Goal: Check status: Check status

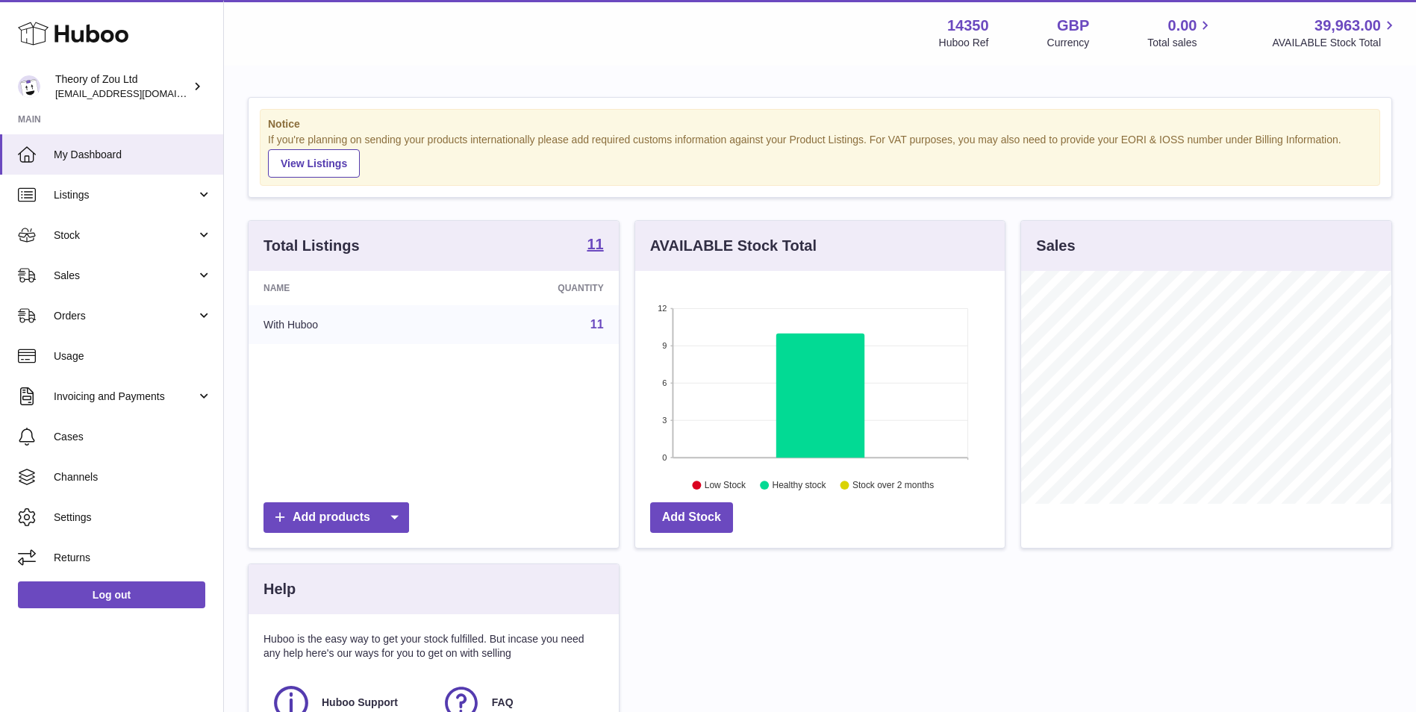
scroll to position [233, 369]
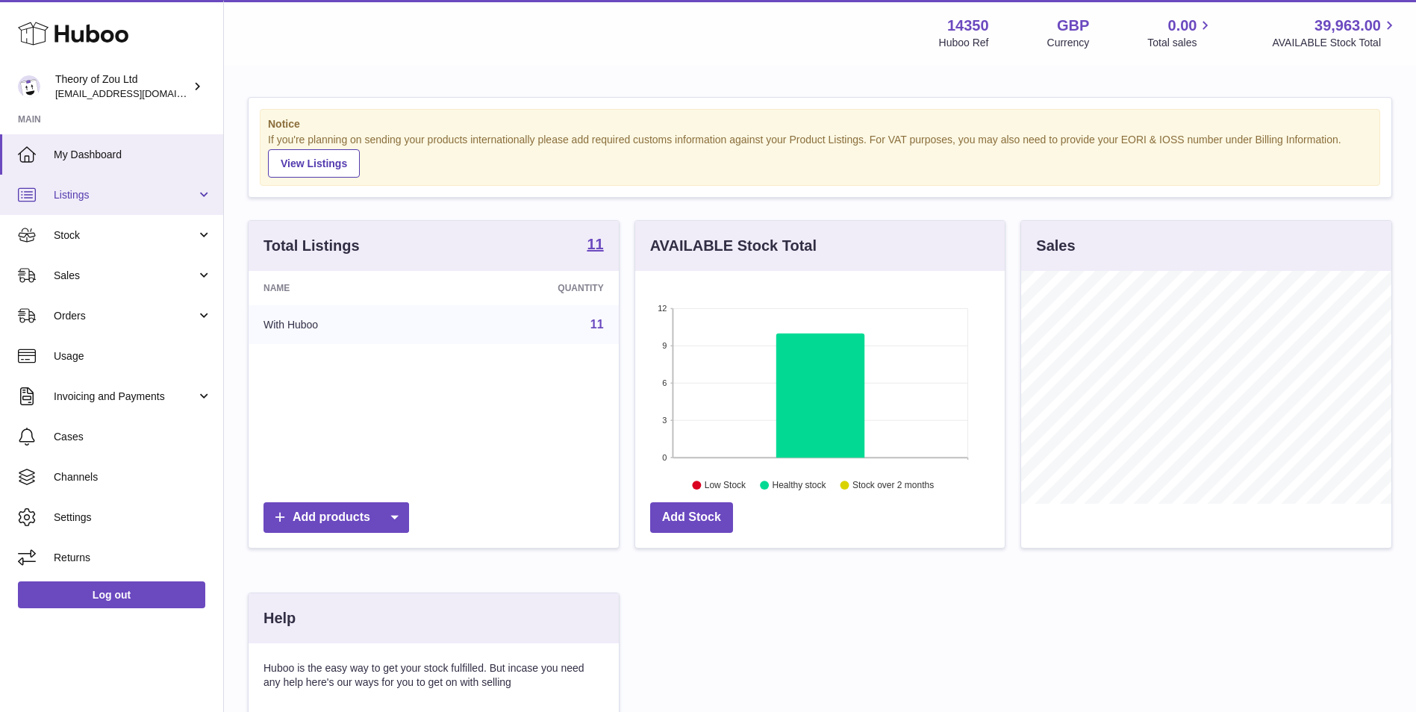
click at [120, 197] on span "Listings" at bounding box center [125, 195] width 143 height 14
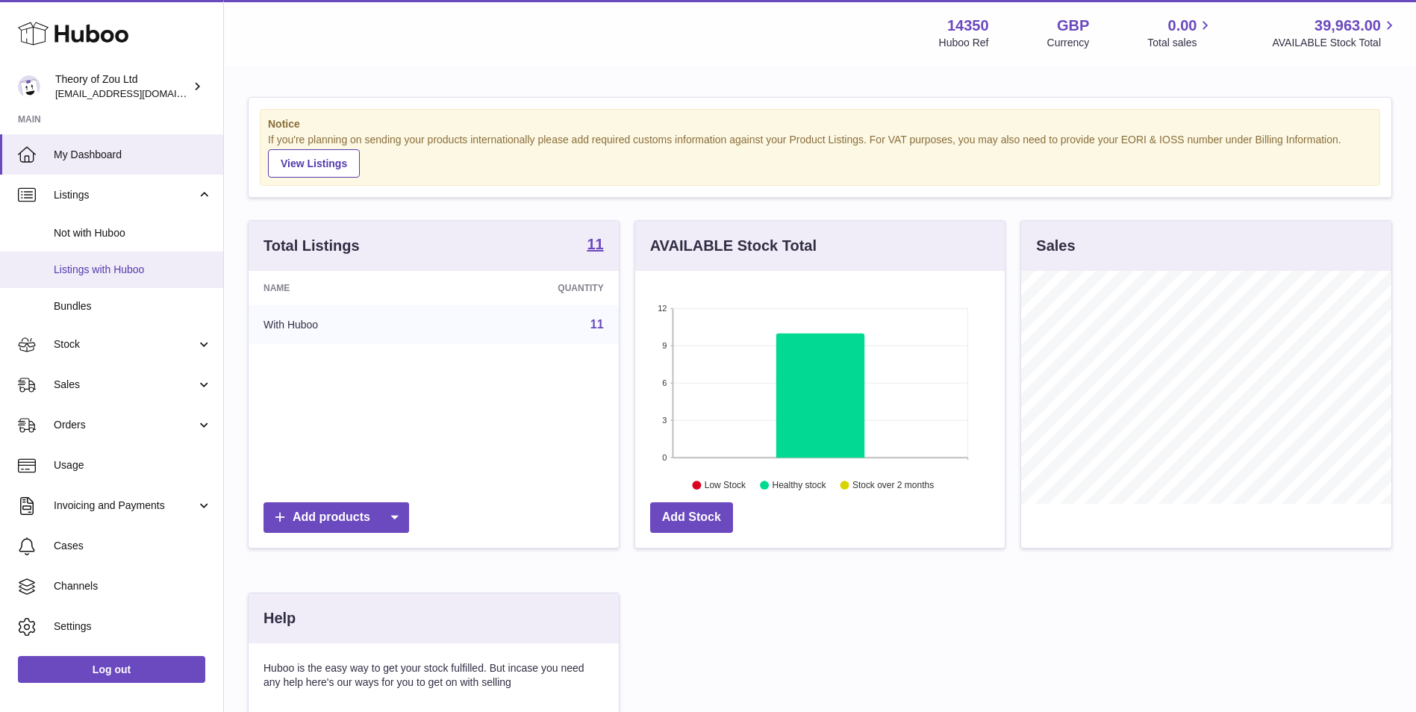
click at [125, 271] on span "Listings with Huboo" at bounding box center [133, 270] width 158 height 14
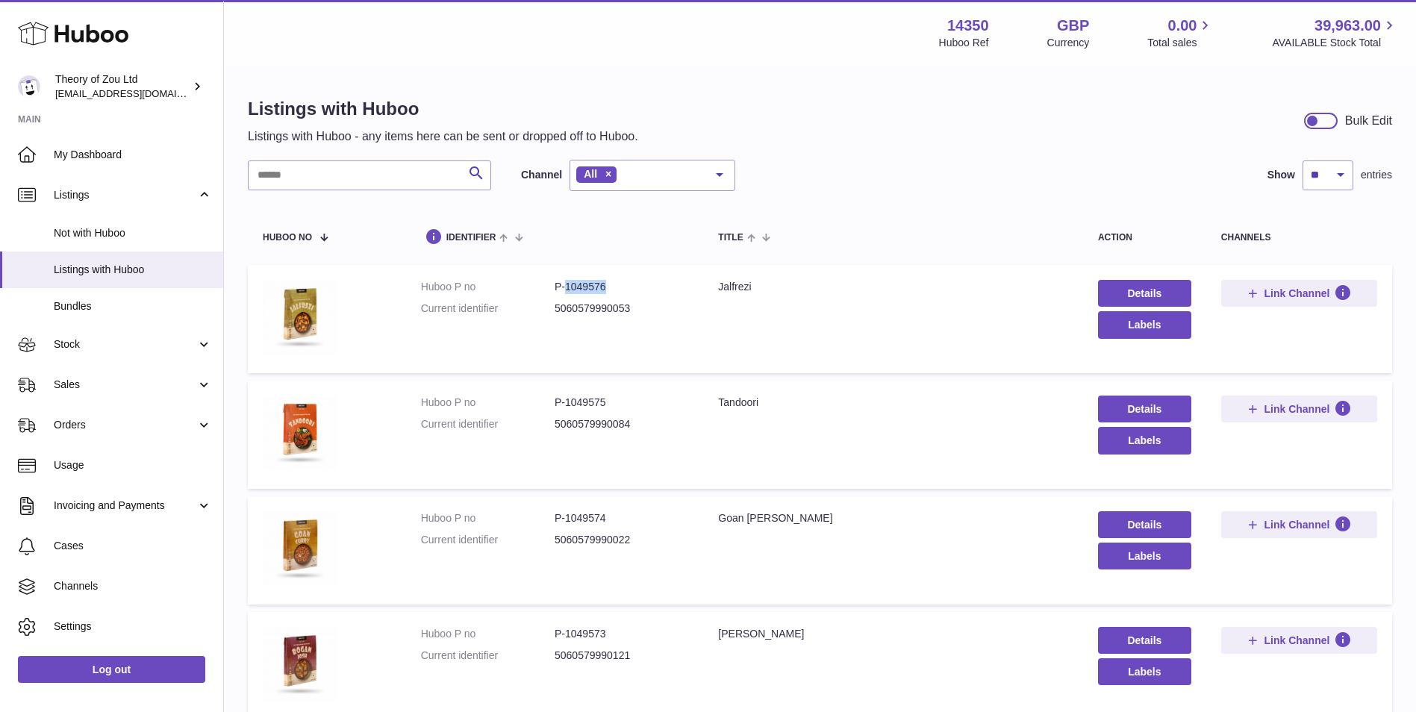
drag, startPoint x: 610, startPoint y: 284, endPoint x: 563, endPoint y: 294, distance: 48.0
click at [563, 294] on dd "P-1049576" at bounding box center [621, 287] width 134 height 14
click at [77, 343] on span "Stock" at bounding box center [125, 344] width 143 height 14
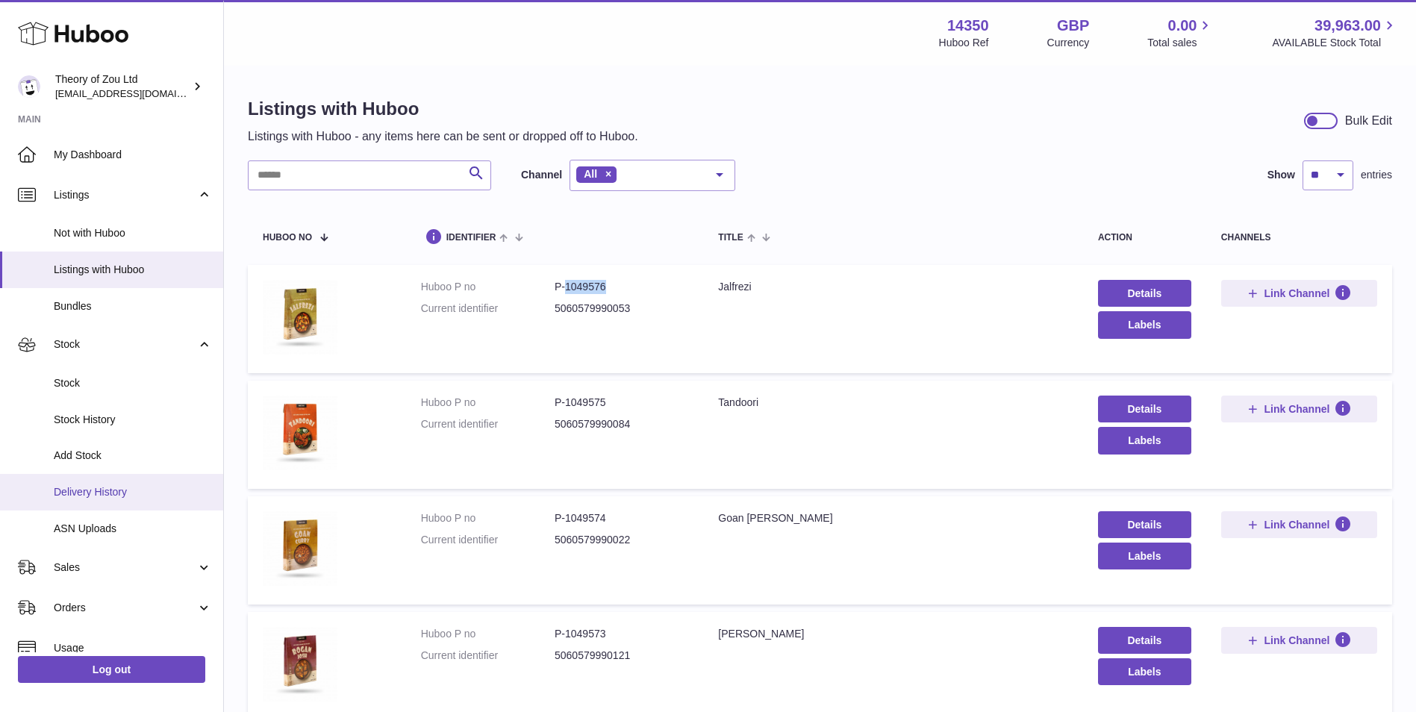
click at [101, 492] on span "Delivery History" at bounding box center [133, 492] width 158 height 14
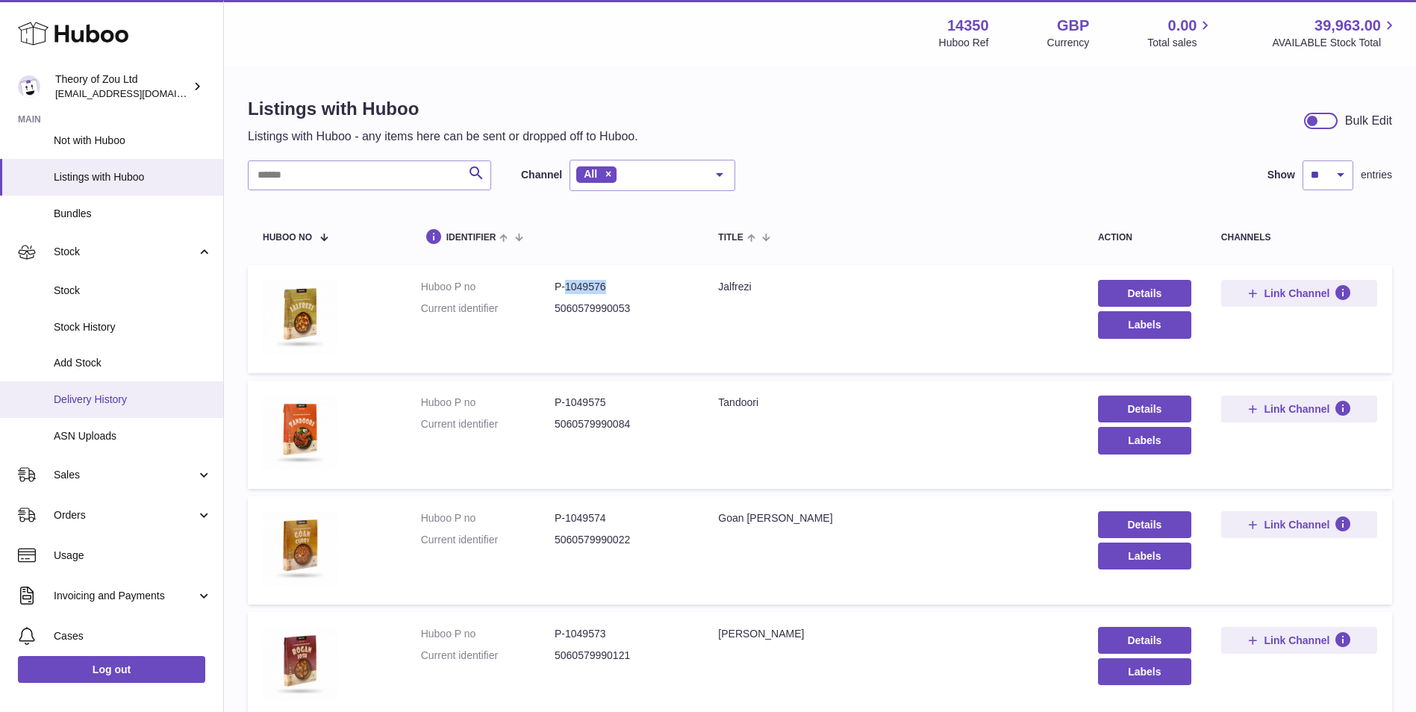
scroll to position [125, 0]
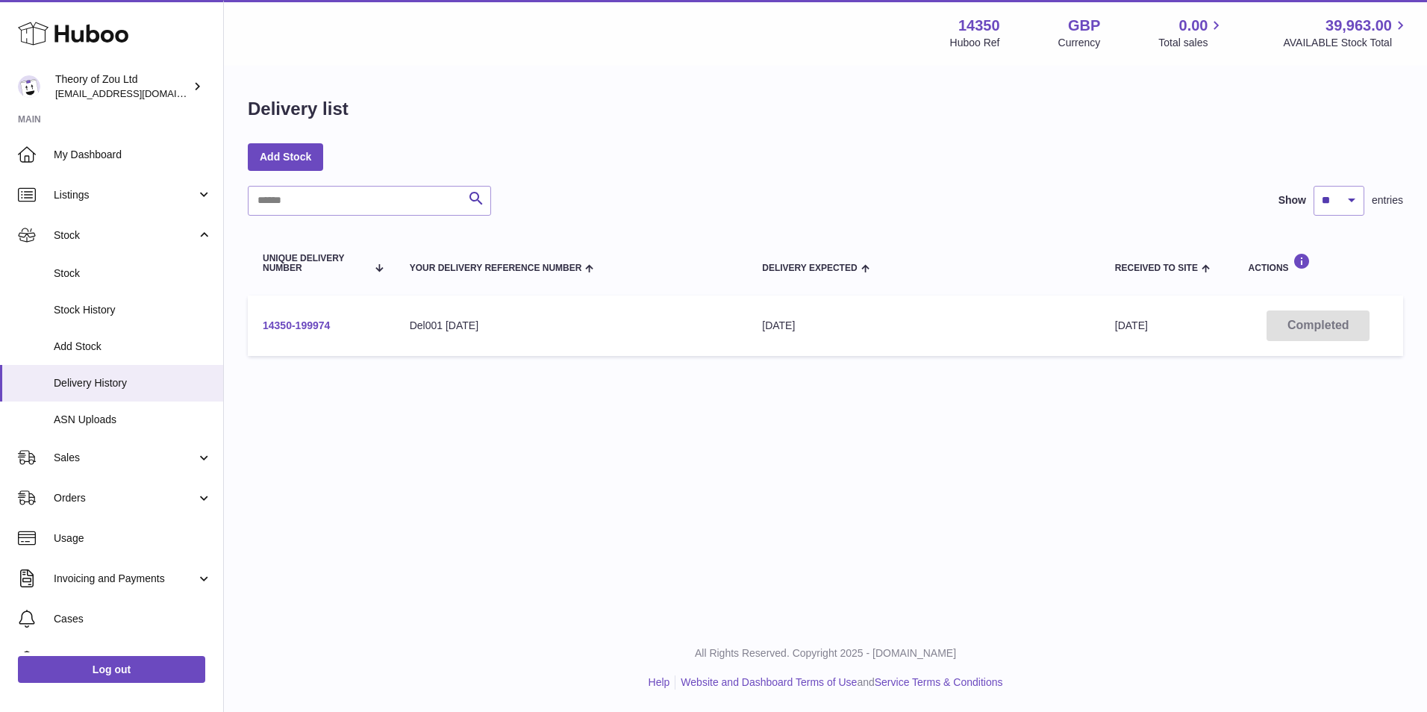
click at [301, 325] on link "14350-199974" at bounding box center [296, 325] width 67 height 12
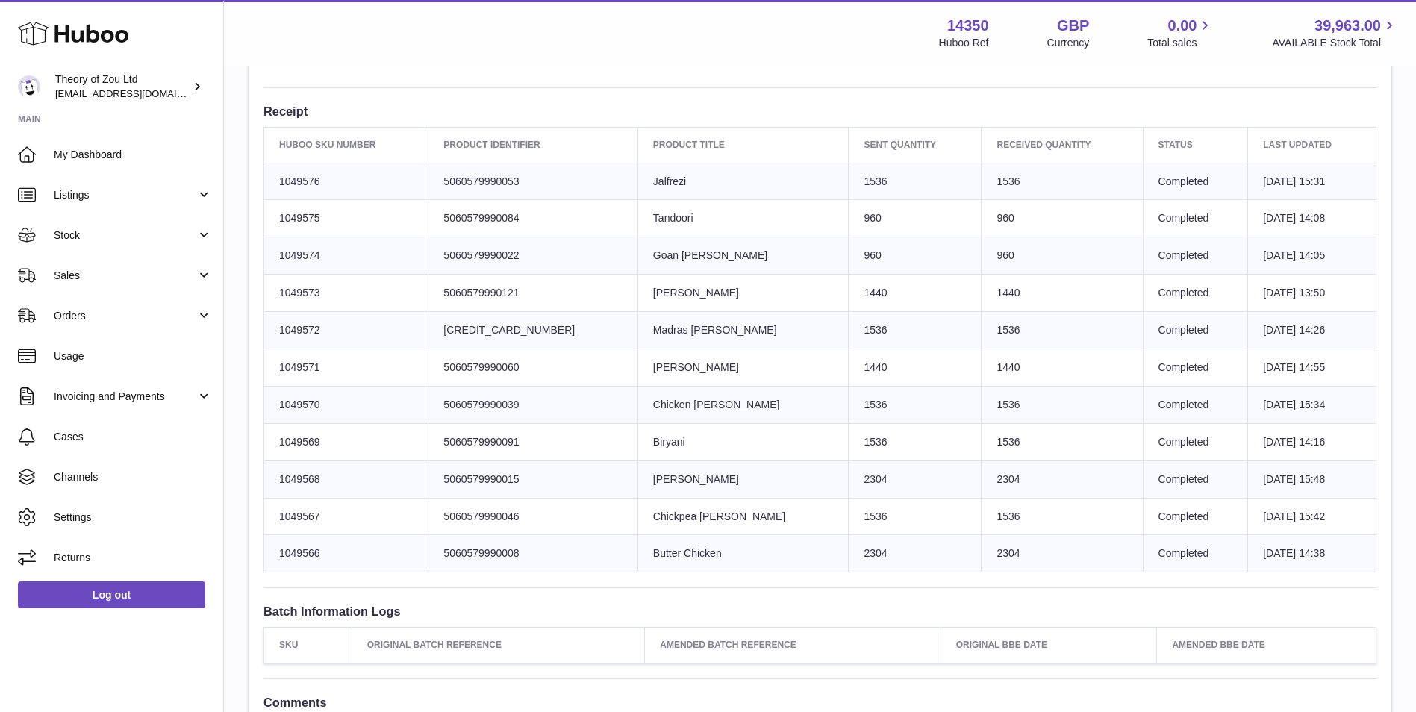
scroll to position [498, 0]
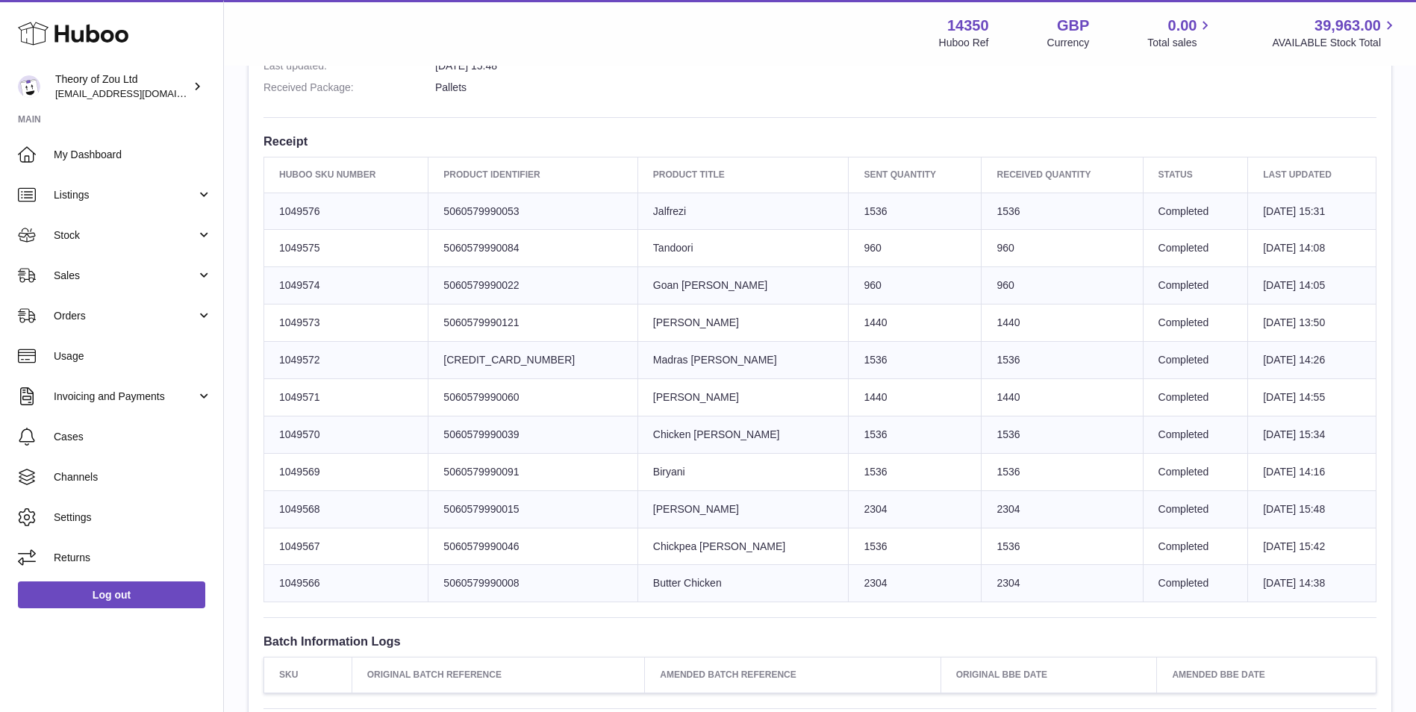
drag, startPoint x: 383, startPoint y: 210, endPoint x: 271, endPoint y: 213, distance: 112.0
click at [271, 213] on td "Huboo SKU Number 1049576" at bounding box center [346, 211] width 164 height 37
copy td "1049576"
click at [119, 204] on link "Listings" at bounding box center [111, 195] width 223 height 40
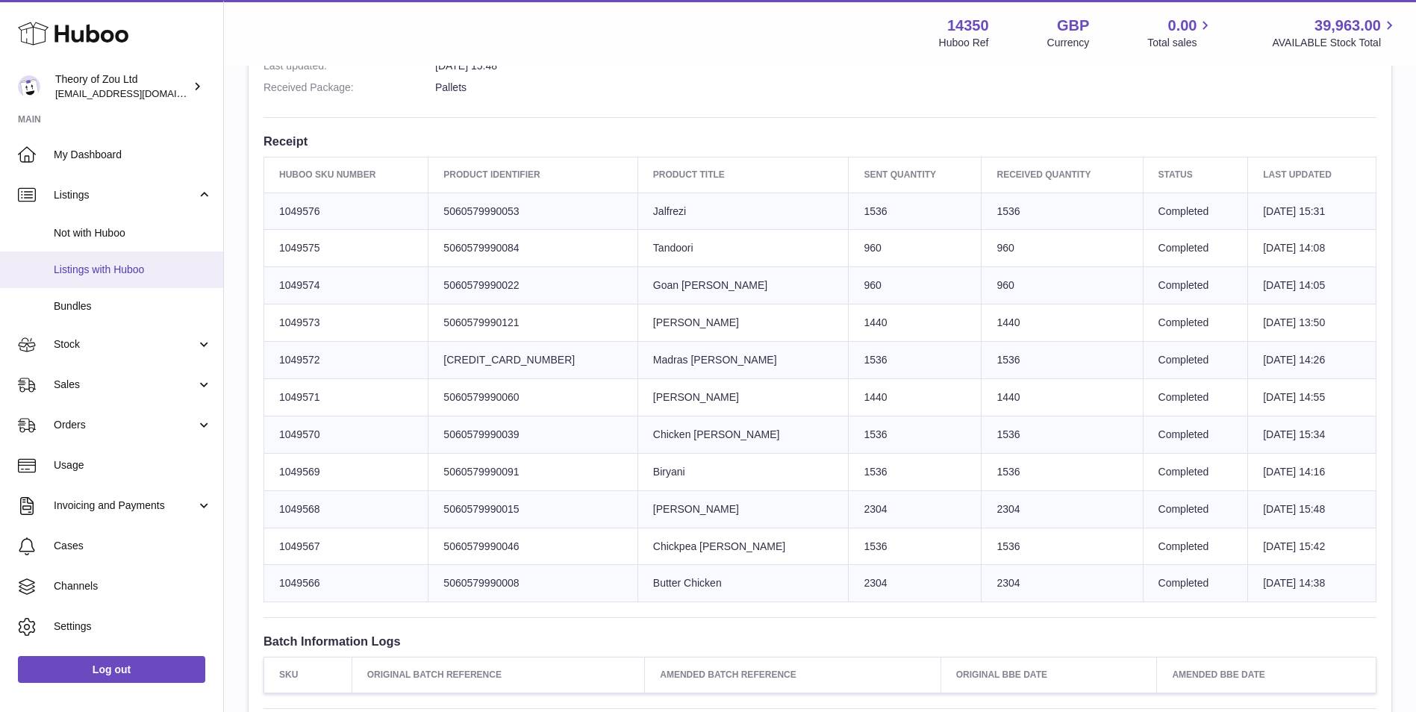
click at [133, 281] on link "Listings with Huboo" at bounding box center [111, 269] width 223 height 37
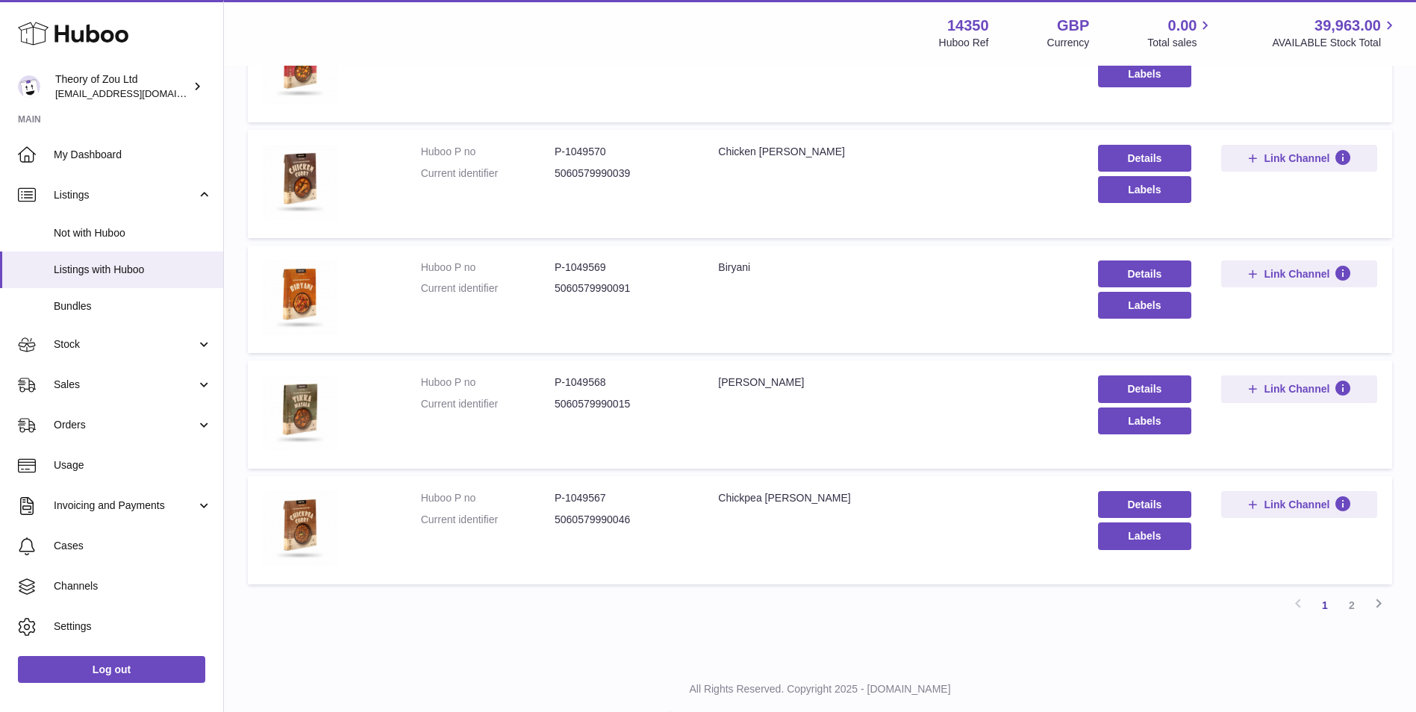
scroll to position [865, 0]
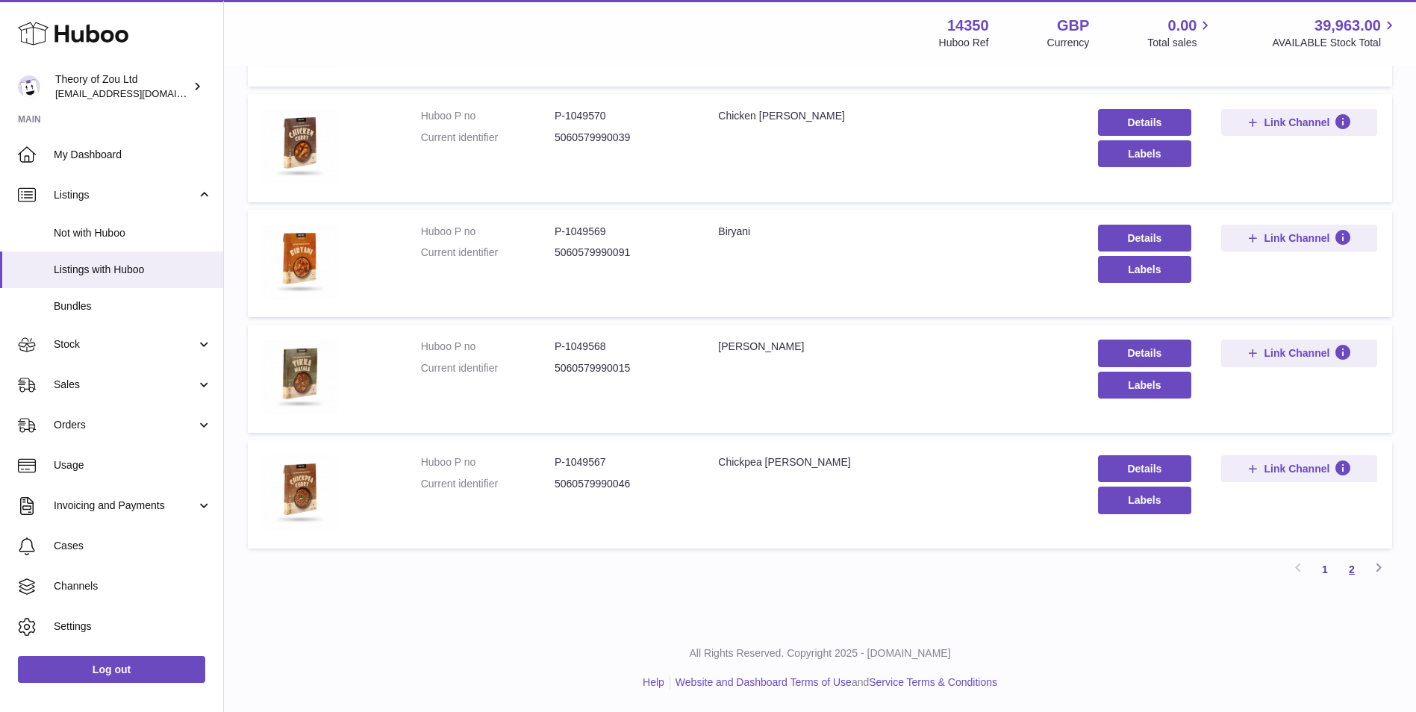
click at [1357, 569] on link "2" at bounding box center [1351, 569] width 27 height 27
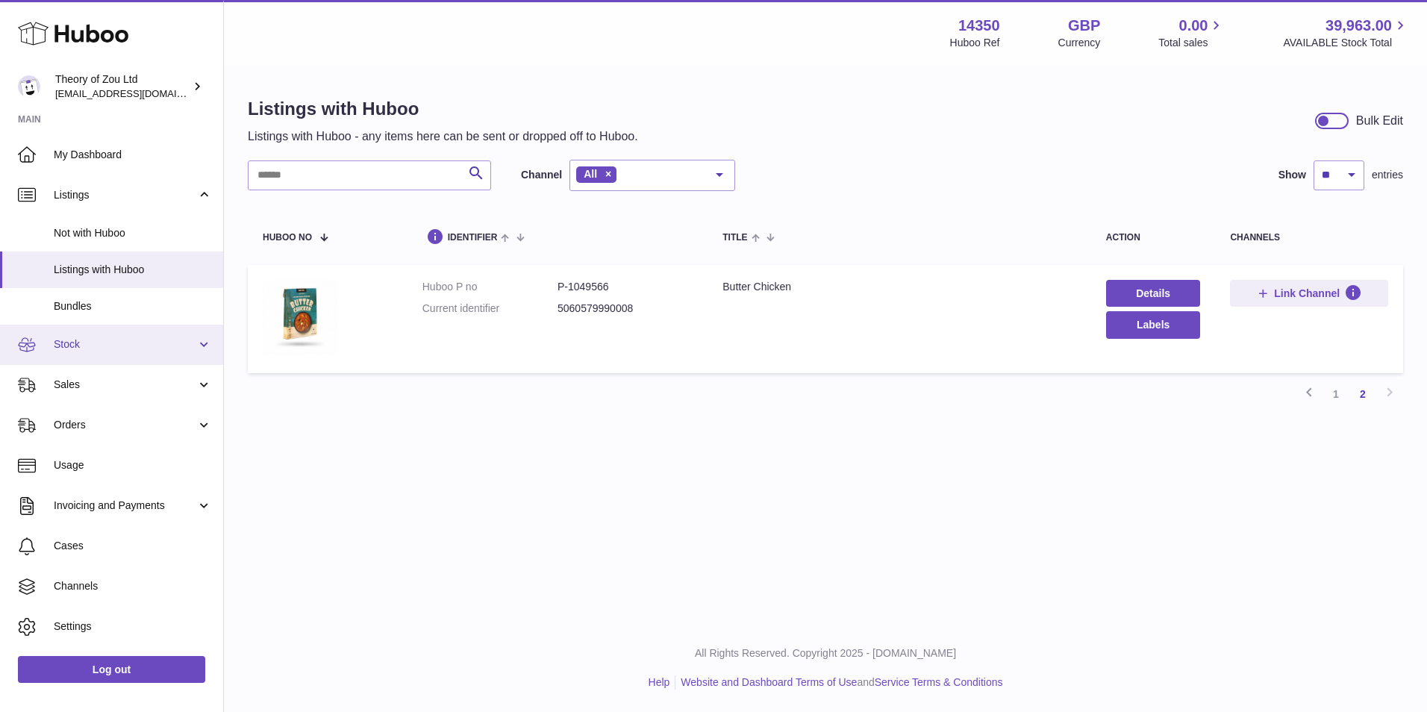
click at [69, 343] on span "Stock" at bounding box center [125, 344] width 143 height 14
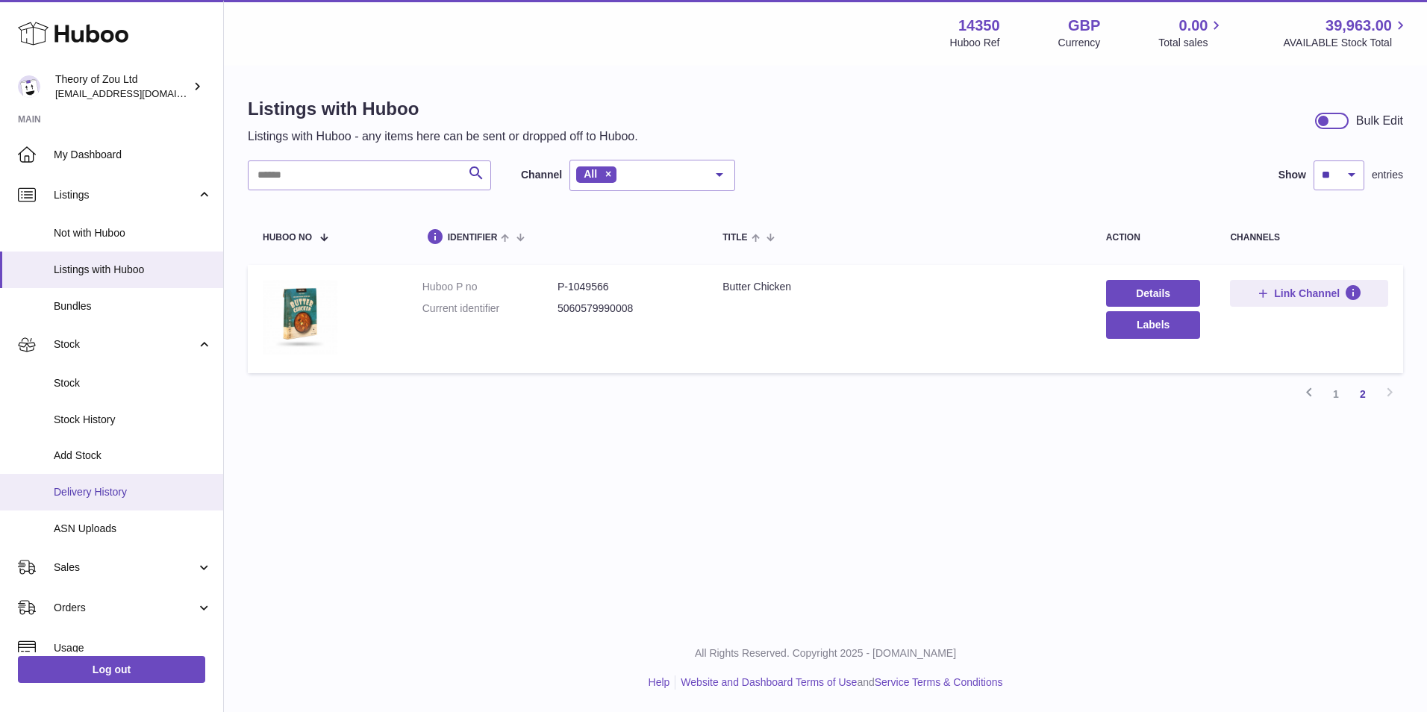
click at [129, 483] on link "Delivery History" at bounding box center [111, 492] width 223 height 37
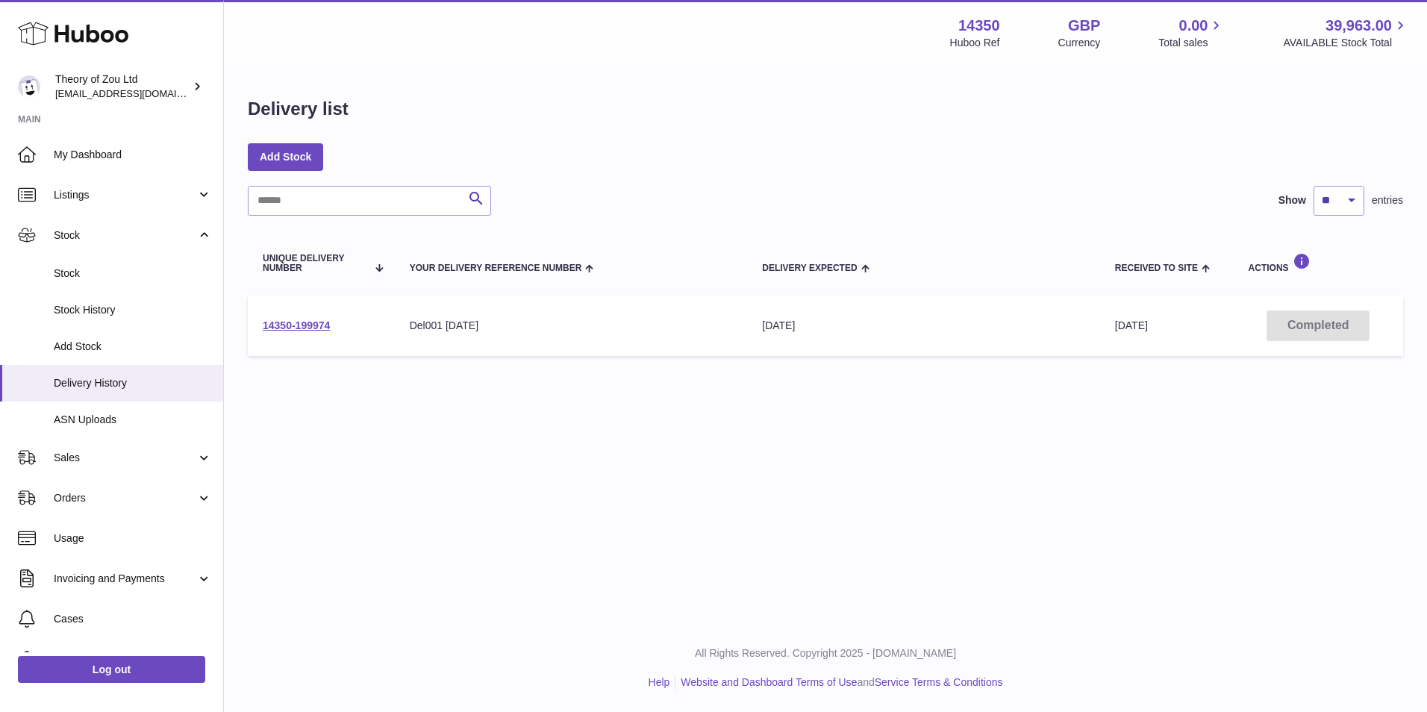
click at [282, 332] on td "14350-199974" at bounding box center [321, 326] width 147 height 60
click at [285, 329] on link "14350-199974" at bounding box center [296, 325] width 67 height 12
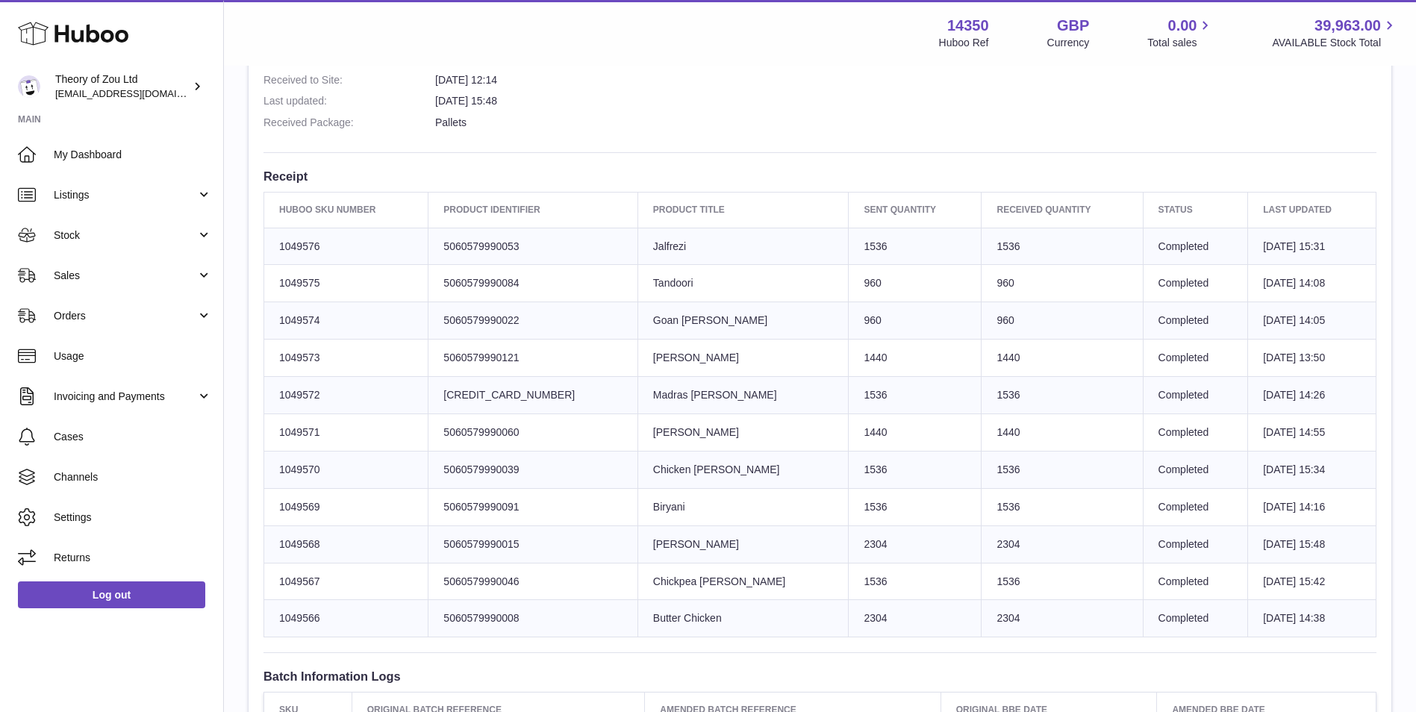
scroll to position [498, 0]
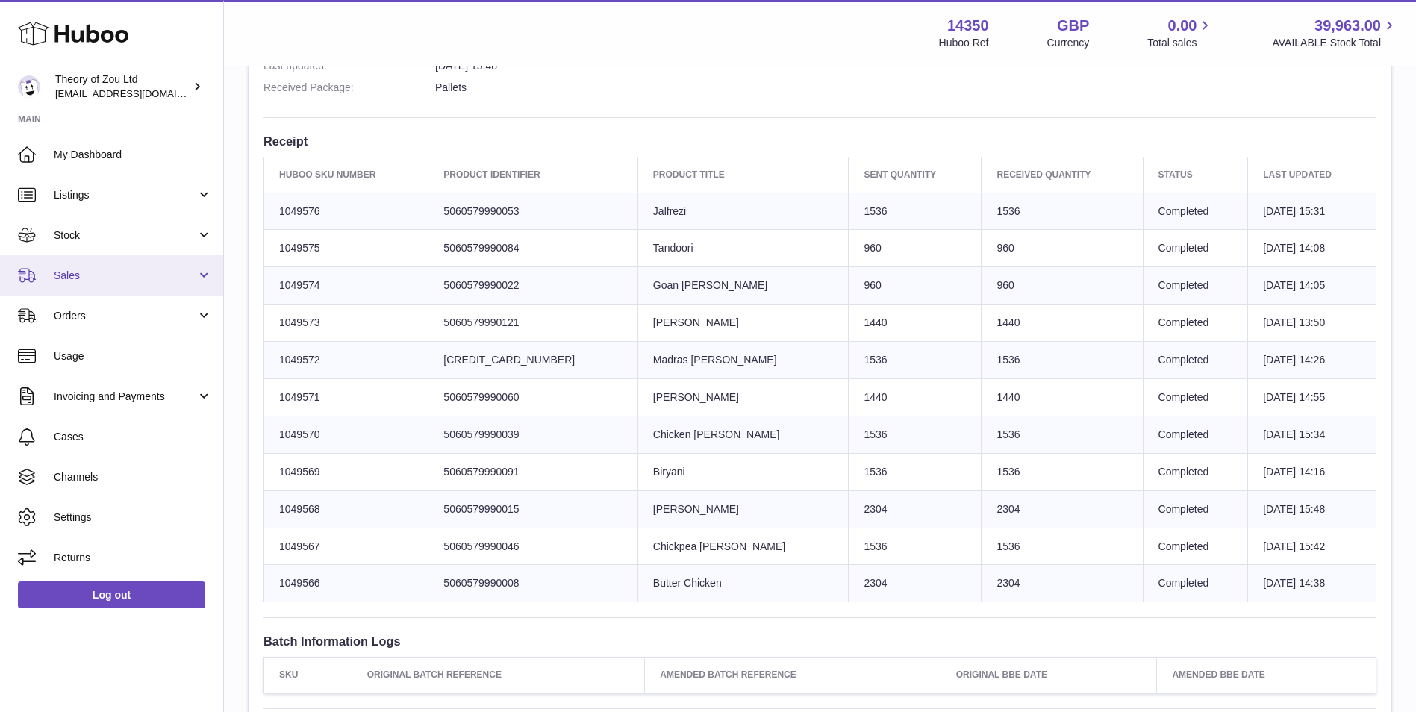
click at [86, 282] on span "Sales" at bounding box center [125, 276] width 143 height 14
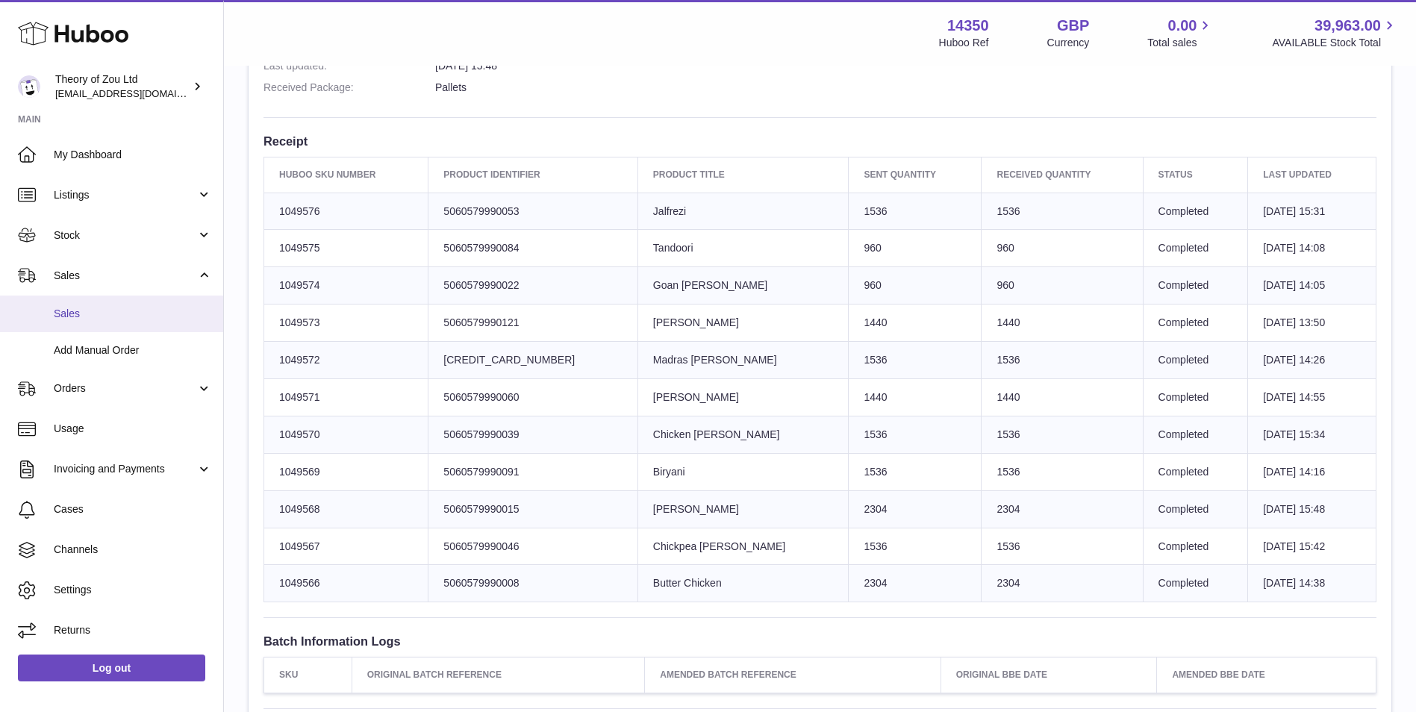
click at [96, 314] on span "Sales" at bounding box center [133, 314] width 158 height 14
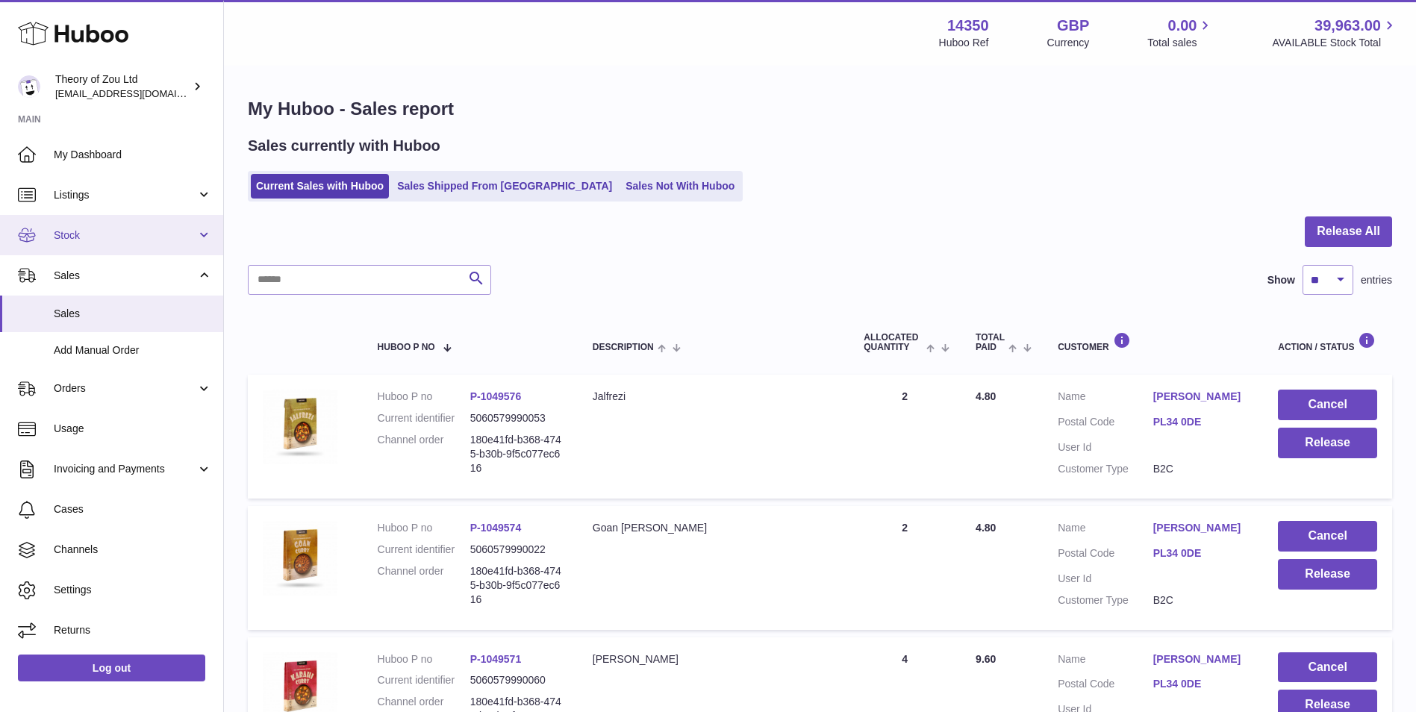
click at [145, 227] on link "Stock" at bounding box center [111, 235] width 223 height 40
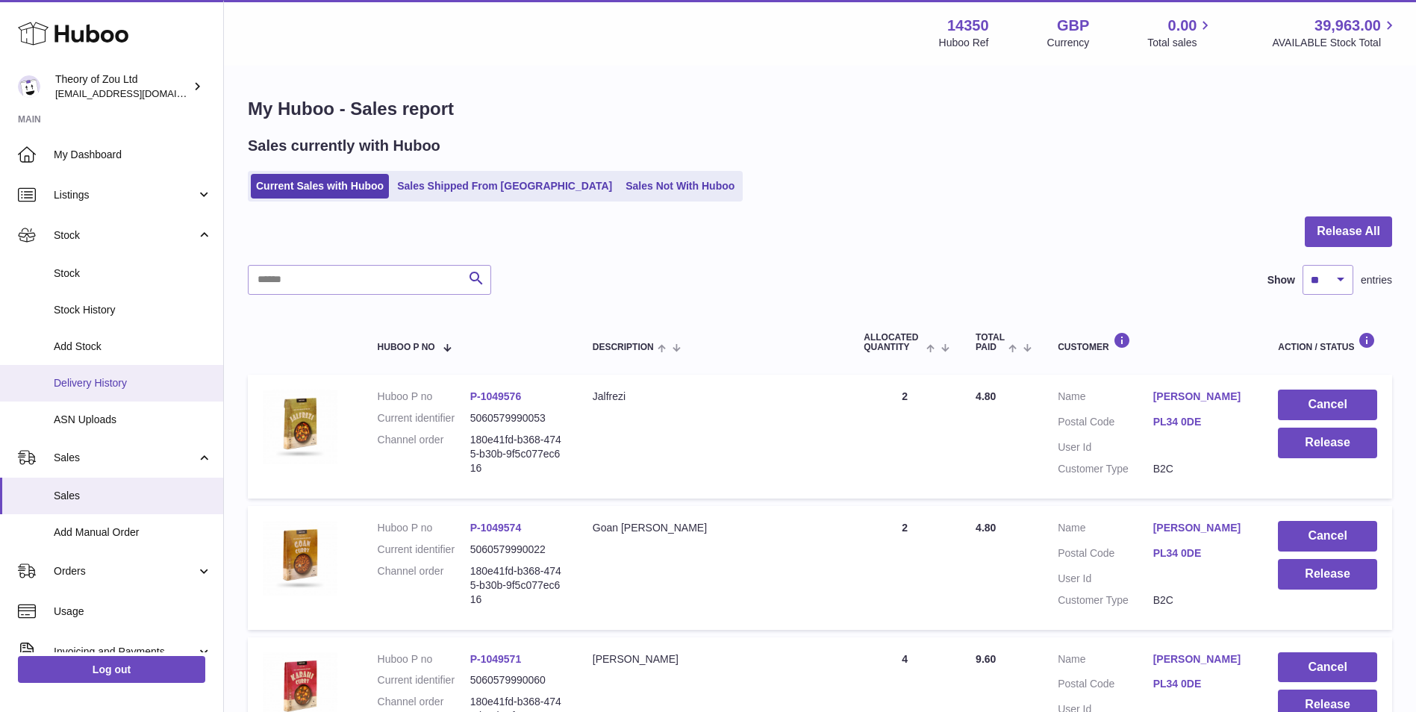
click at [105, 380] on span "Delivery History" at bounding box center [133, 383] width 158 height 14
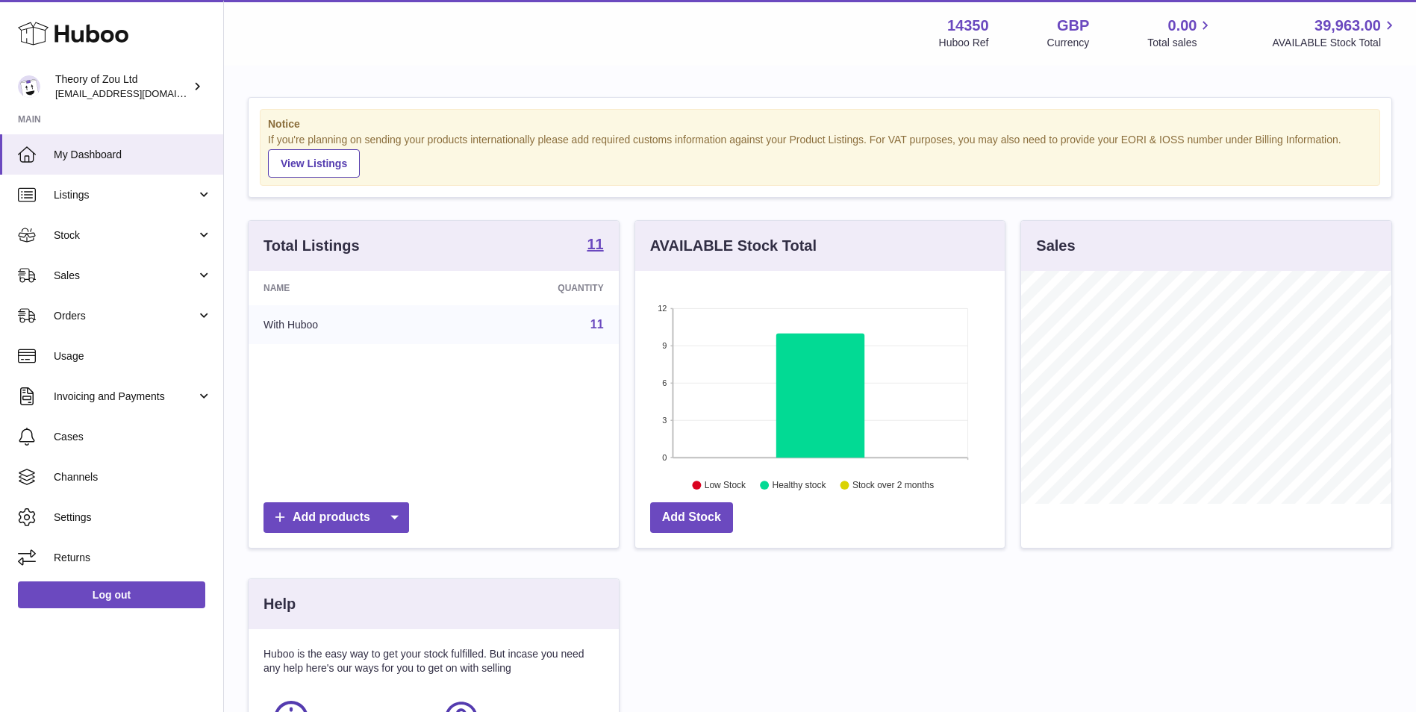
scroll to position [233, 369]
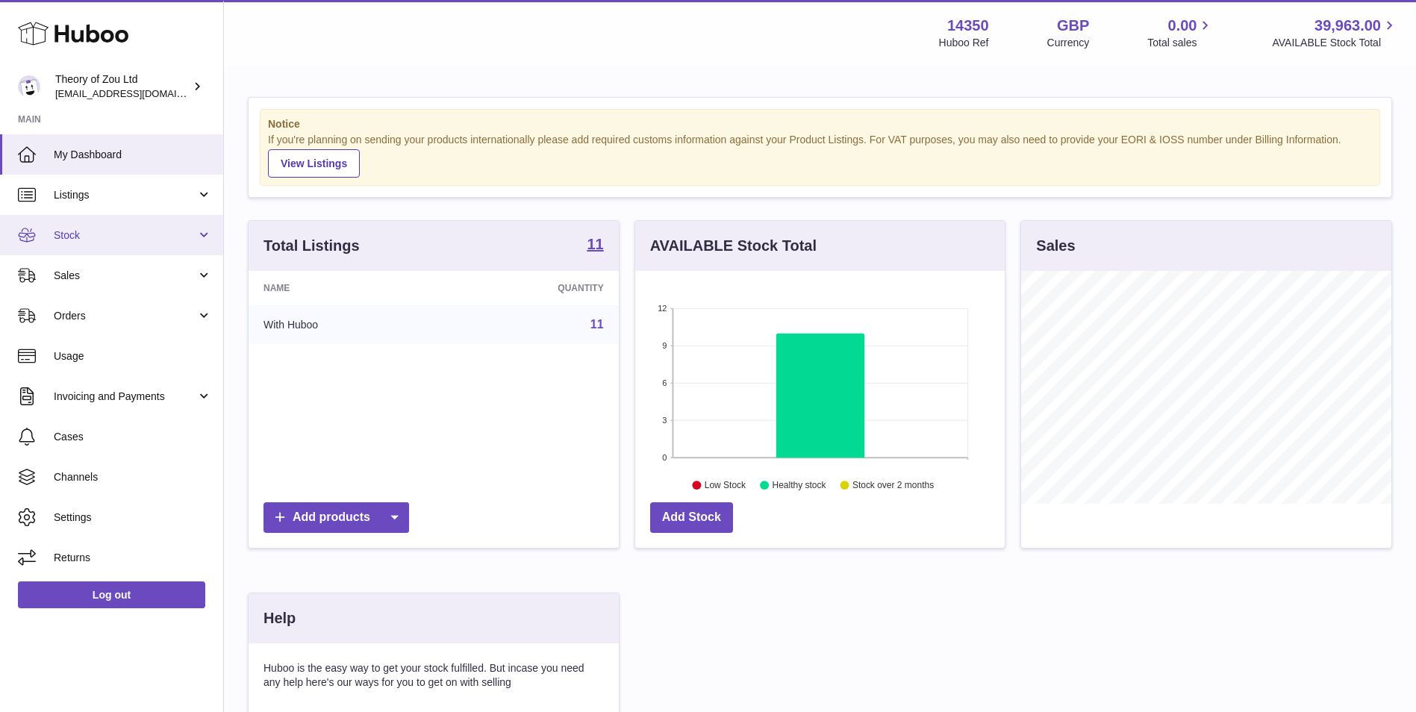
click at [148, 243] on link "Stock" at bounding box center [111, 235] width 223 height 40
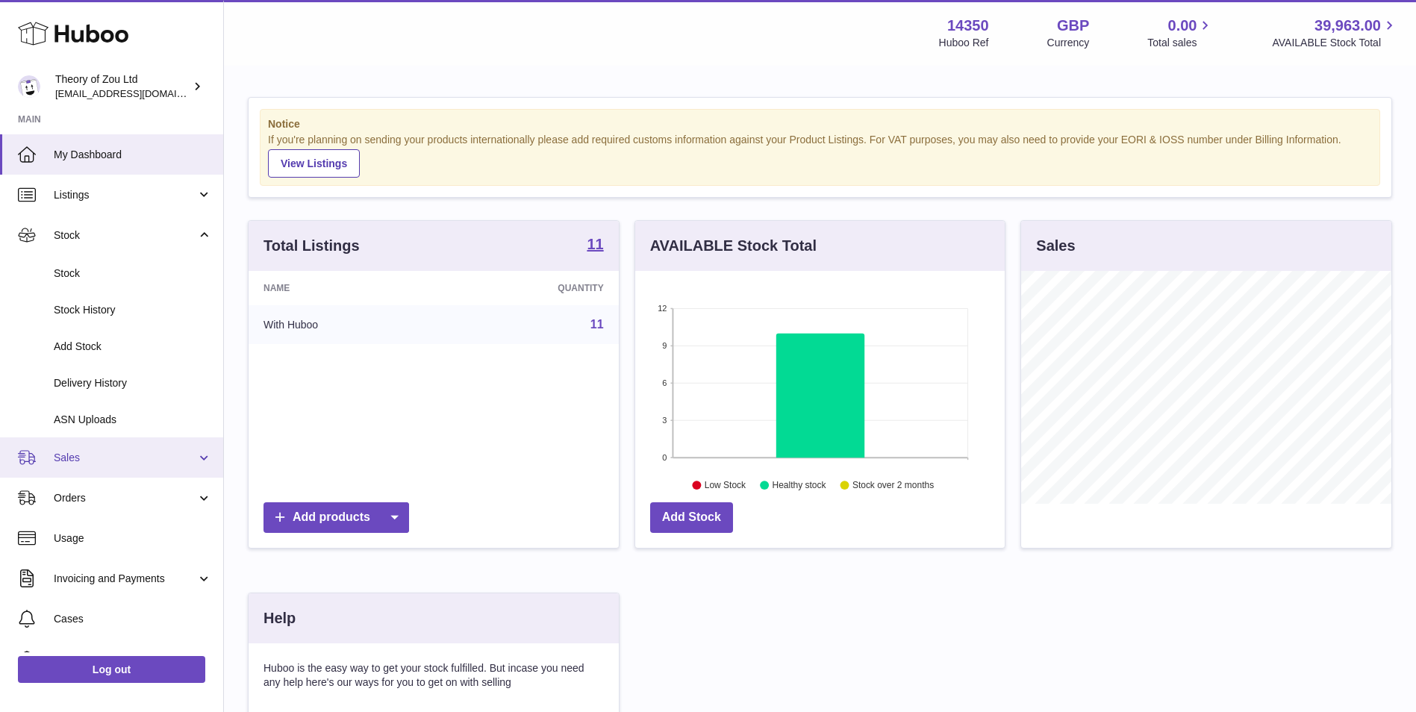
click at [134, 463] on span "Sales" at bounding box center [125, 458] width 143 height 14
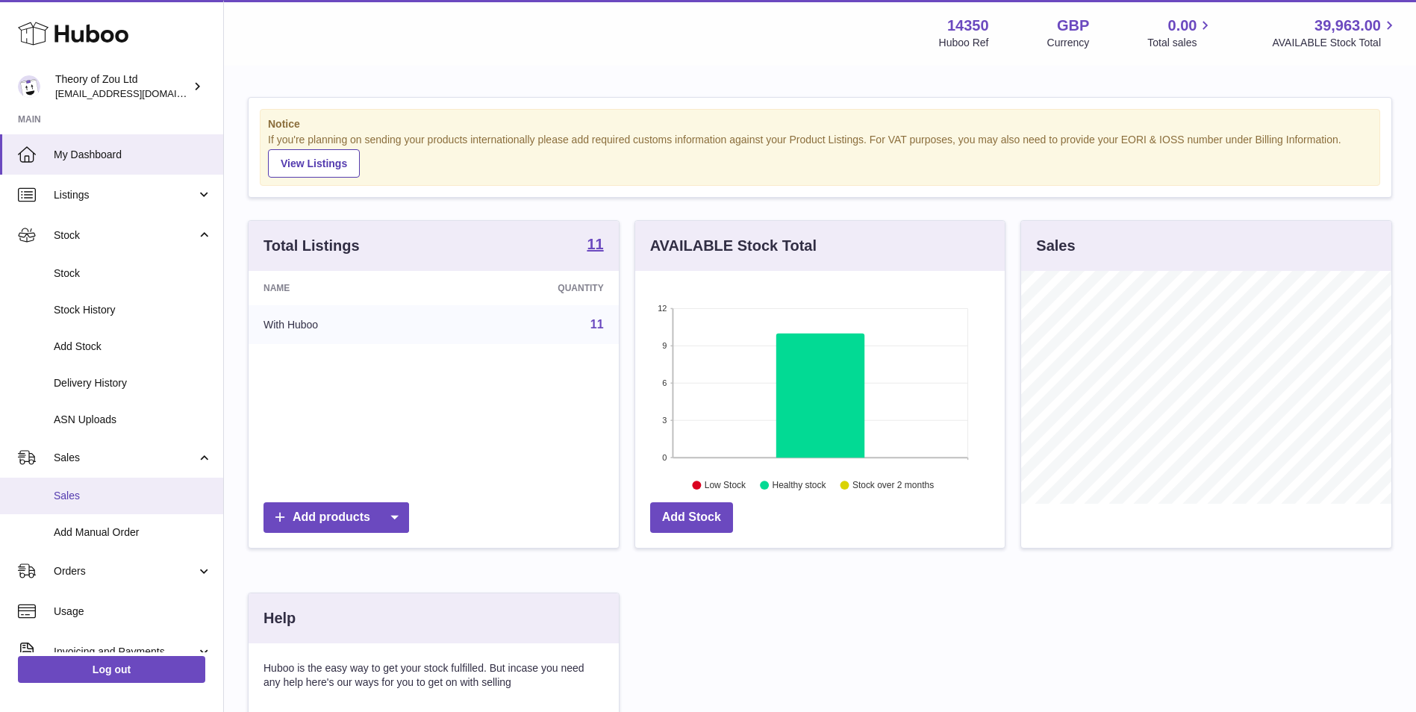
click at [123, 492] on span "Sales" at bounding box center [133, 496] width 158 height 14
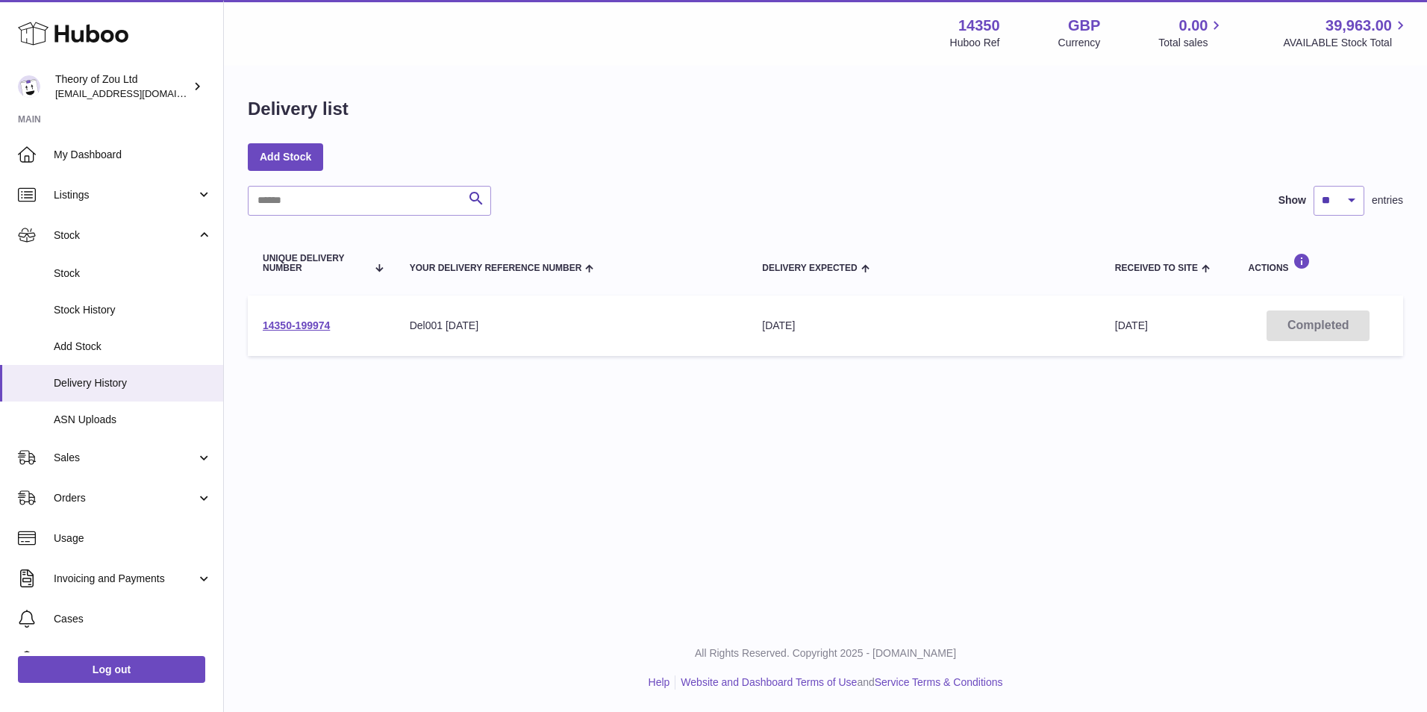
click at [316, 331] on td "14350-199974" at bounding box center [321, 326] width 147 height 60
click at [307, 324] on link "14350-199974" at bounding box center [296, 325] width 67 height 12
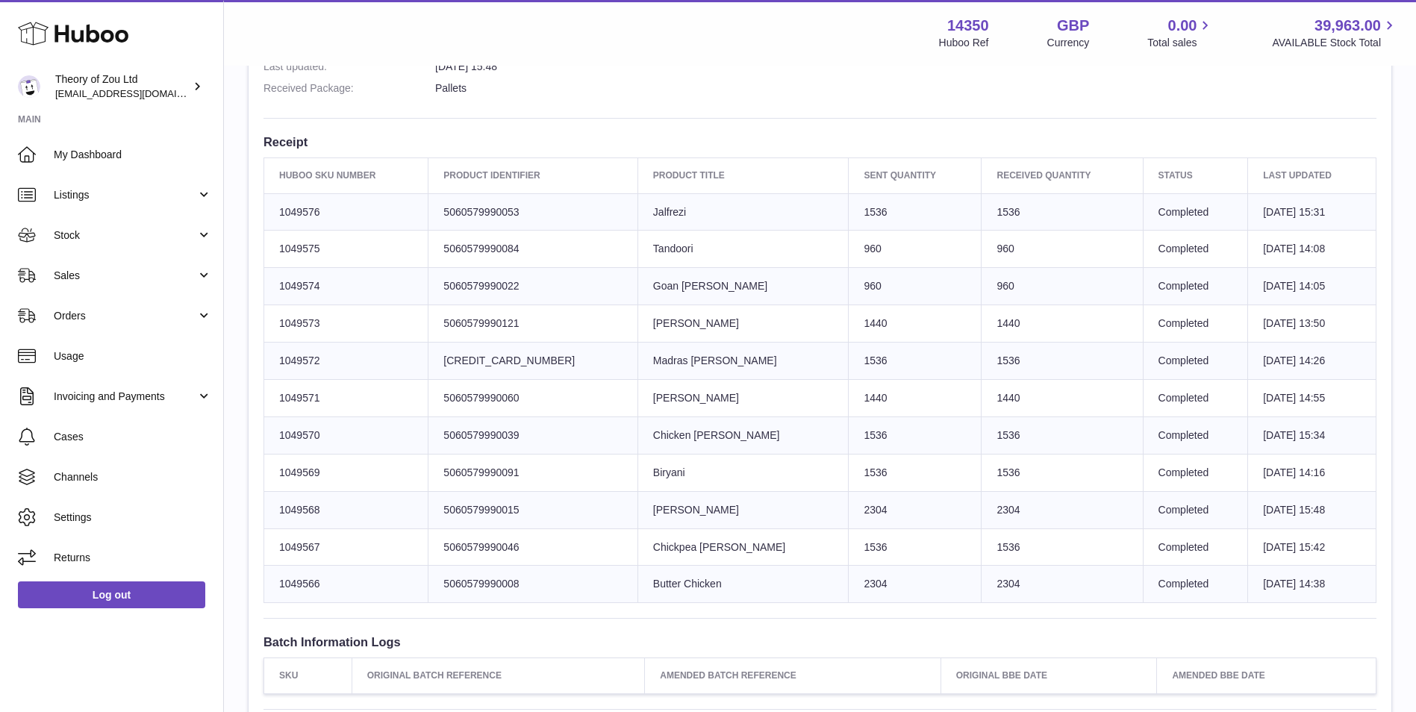
scroll to position [498, 0]
click at [121, 264] on link "Sales" at bounding box center [111, 275] width 223 height 40
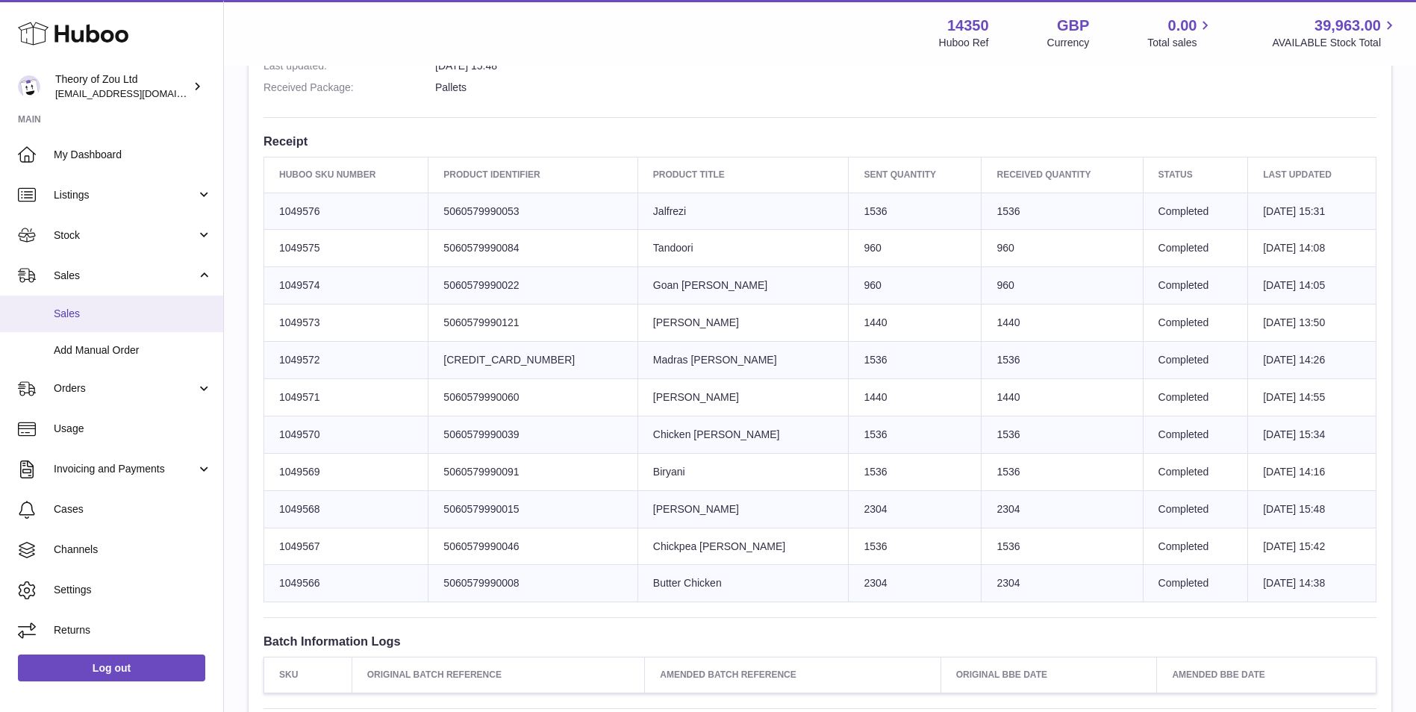
click at [124, 317] on span "Sales" at bounding box center [133, 314] width 158 height 14
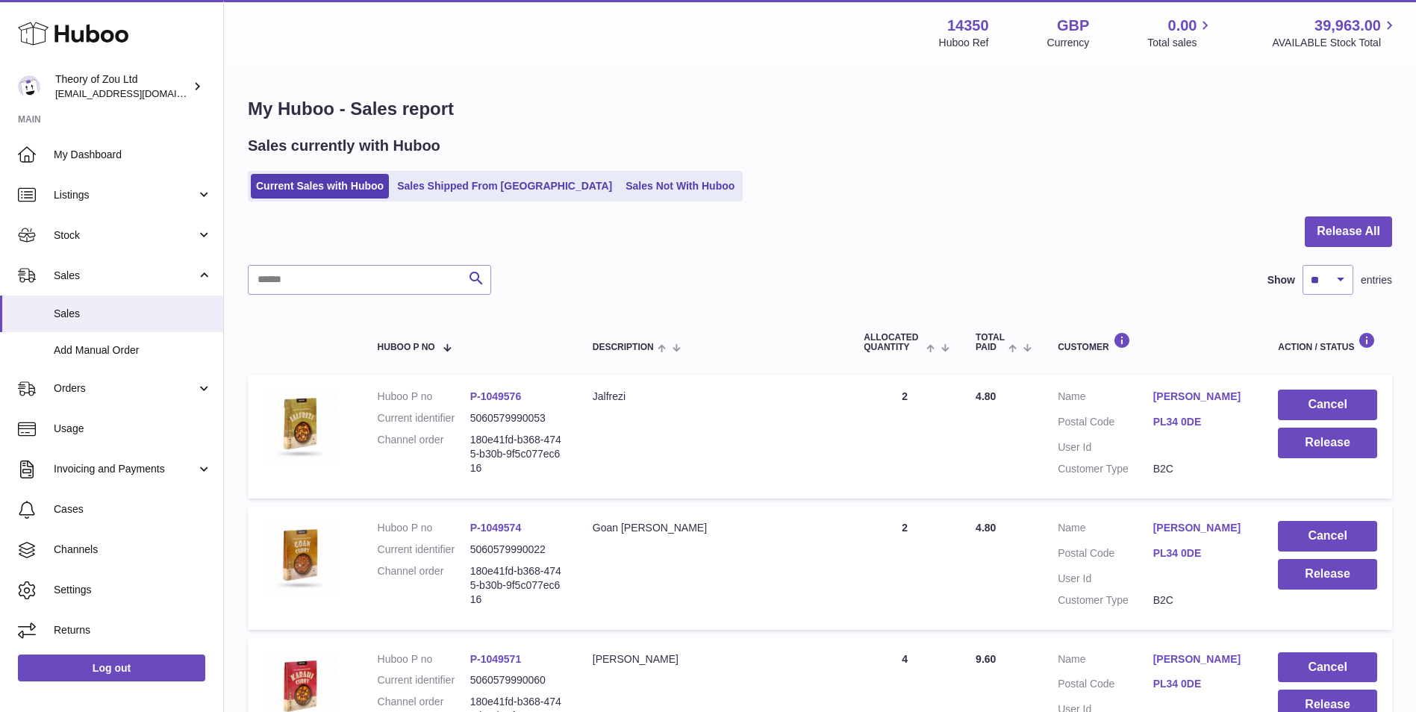
scroll to position [373, 0]
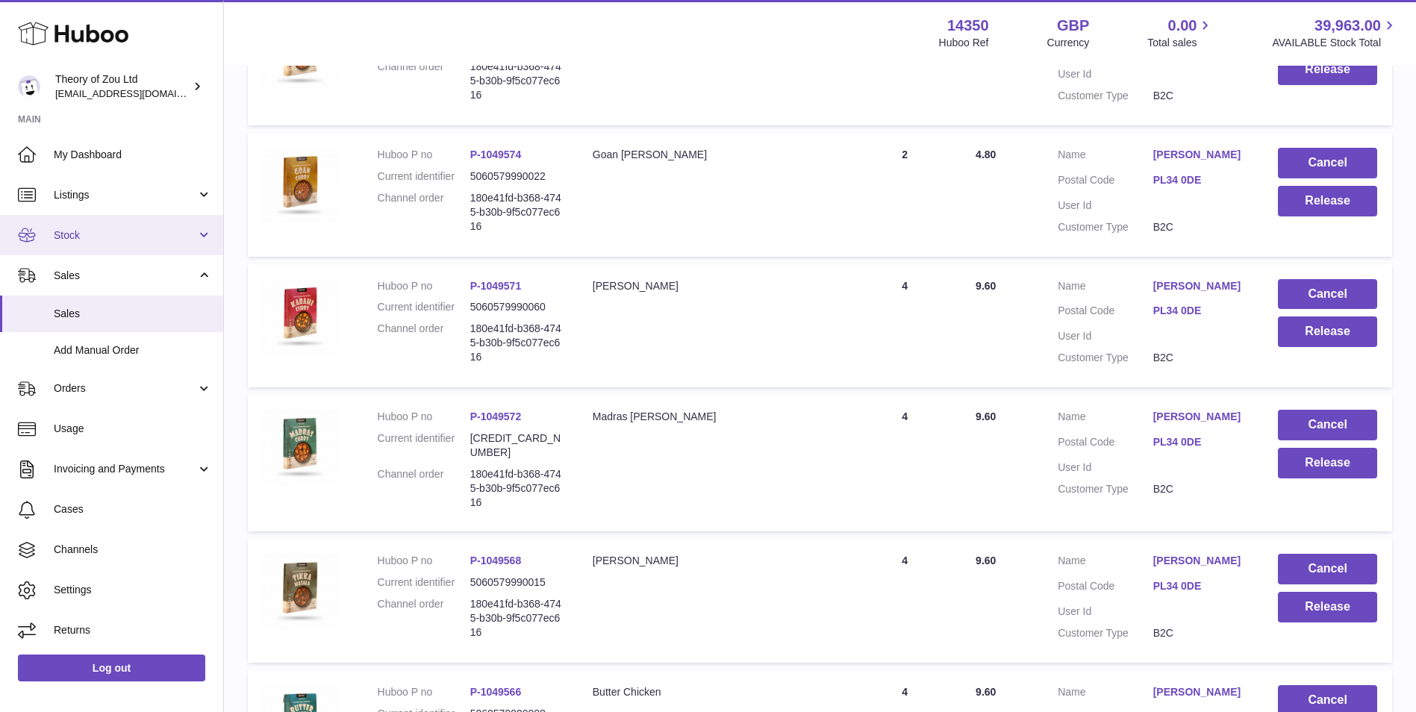
click at [146, 238] on span "Stock" at bounding box center [125, 235] width 143 height 14
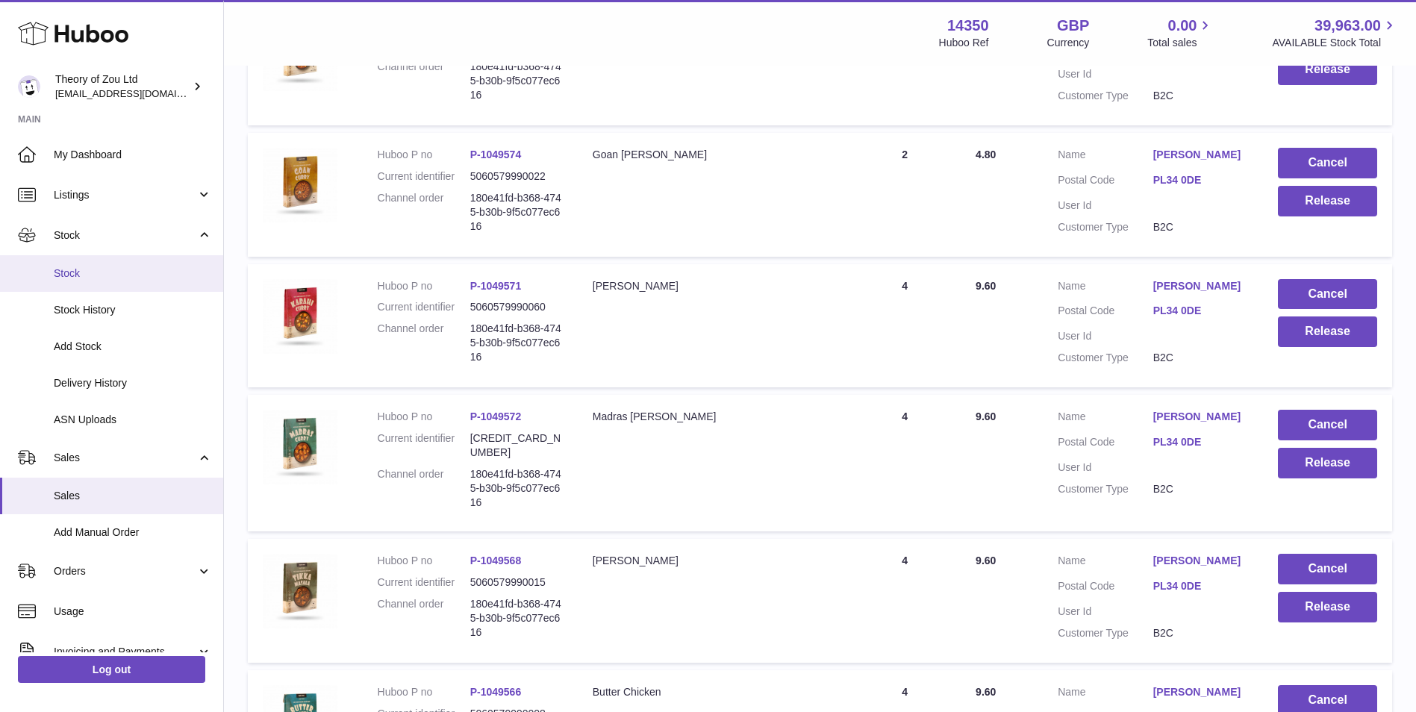
click at [154, 276] on span "Stock" at bounding box center [133, 273] width 158 height 14
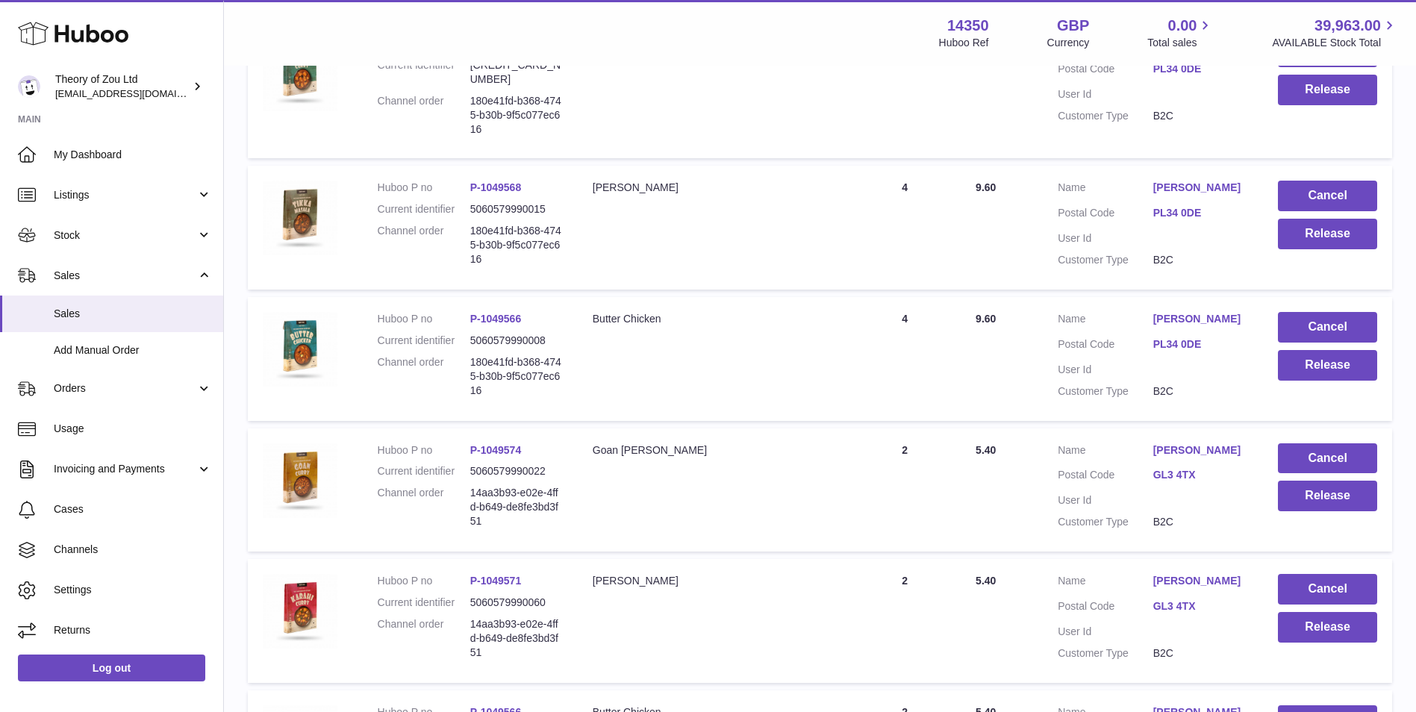
scroll to position [1119, 0]
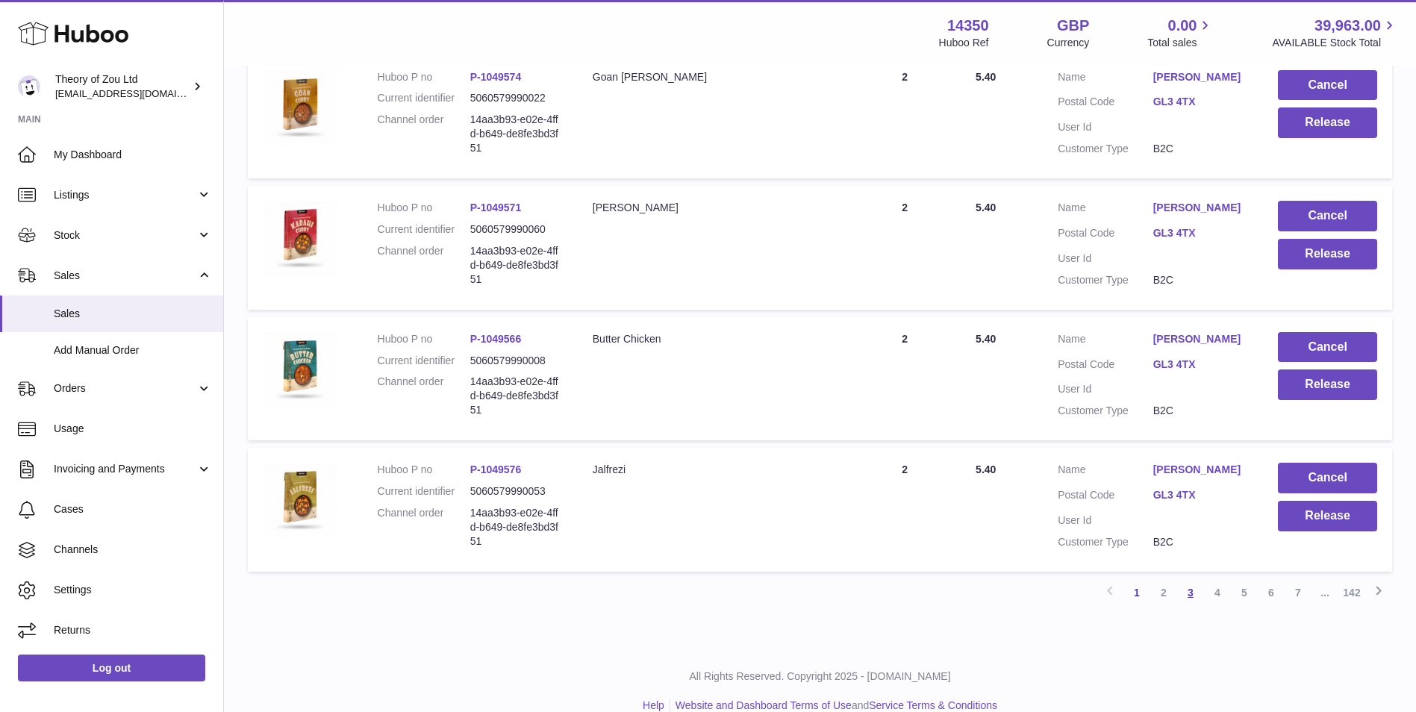
click at [1182, 581] on link "3" at bounding box center [1190, 592] width 27 height 27
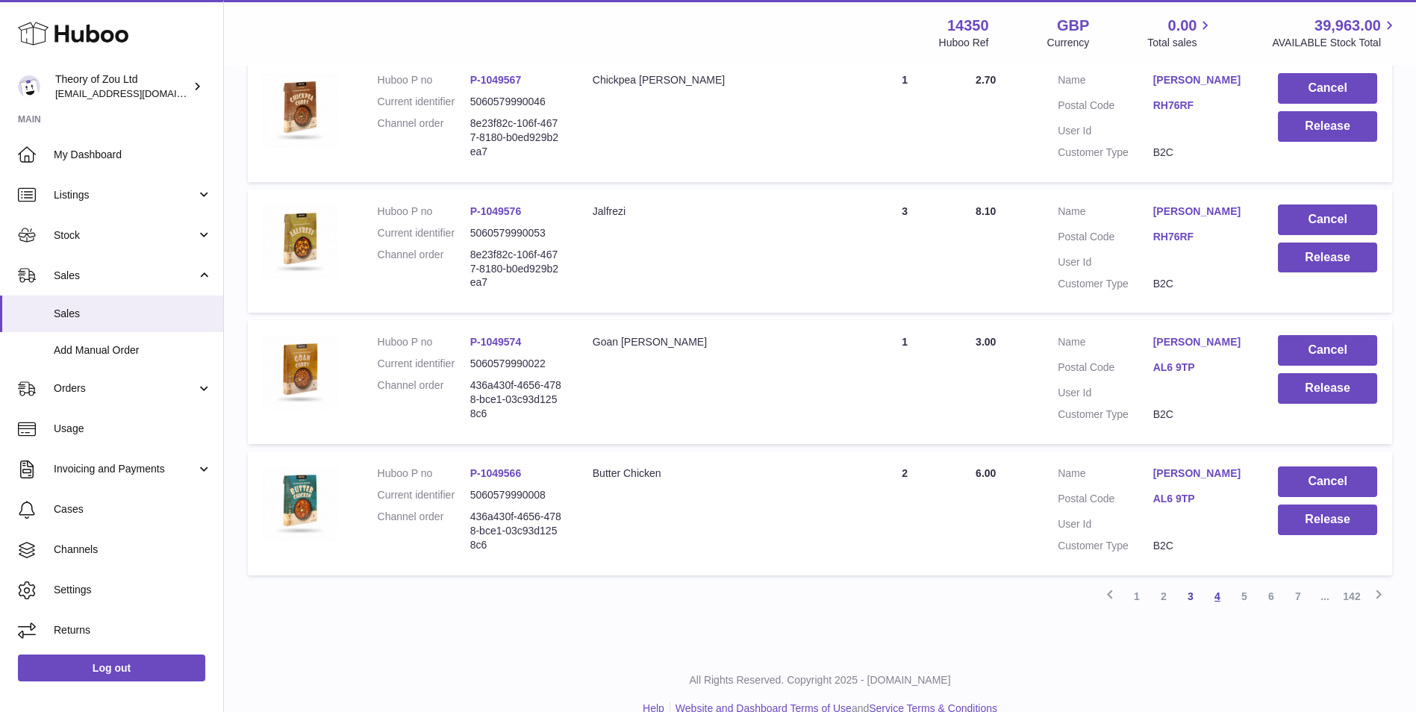
click at [1230, 583] on link "4" at bounding box center [1217, 596] width 27 height 27
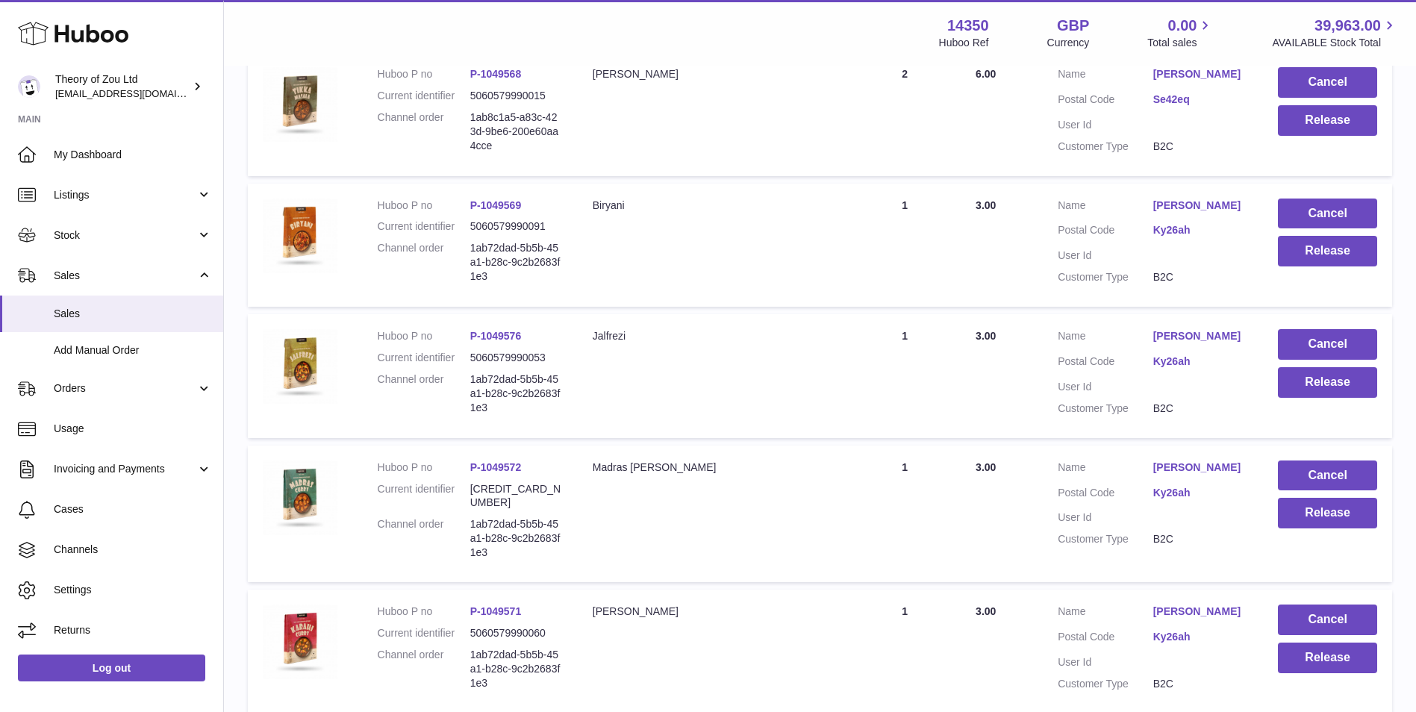
scroll to position [1129, 0]
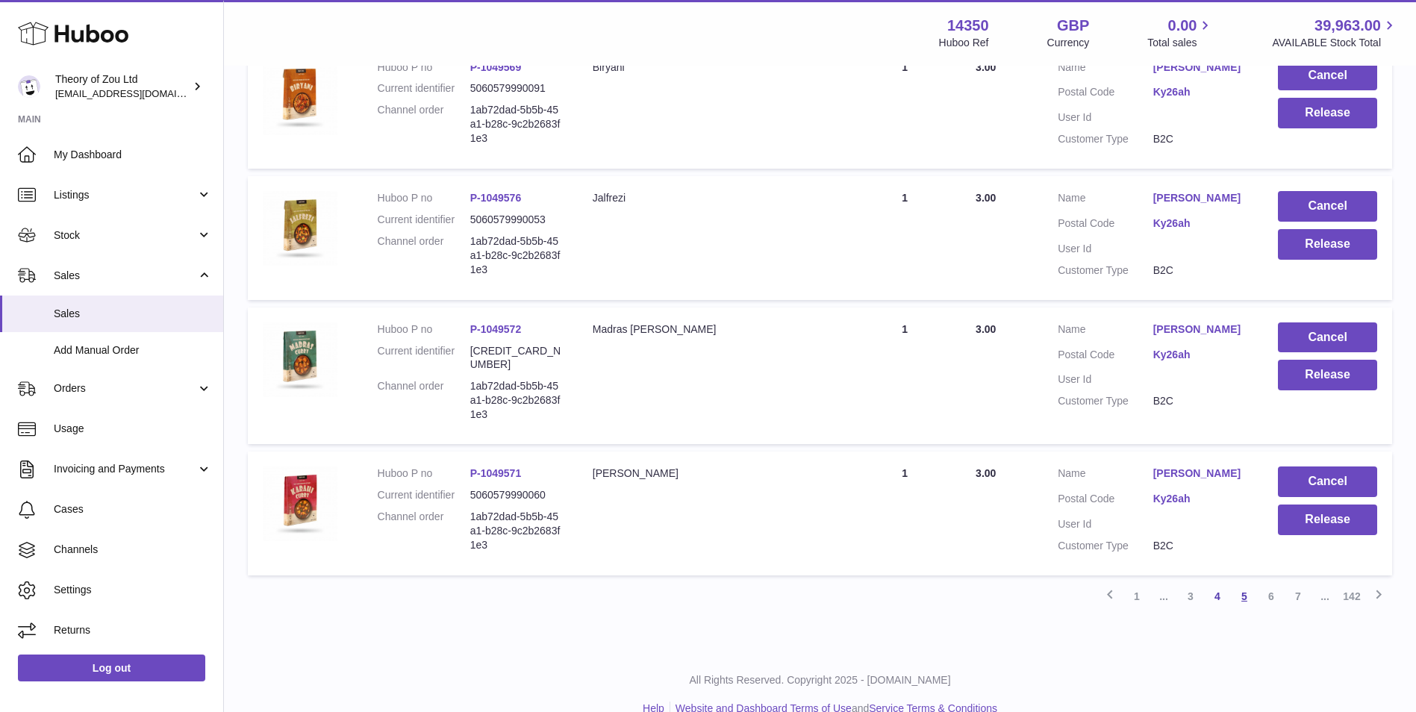
click at [1246, 583] on link "5" at bounding box center [1244, 596] width 27 height 27
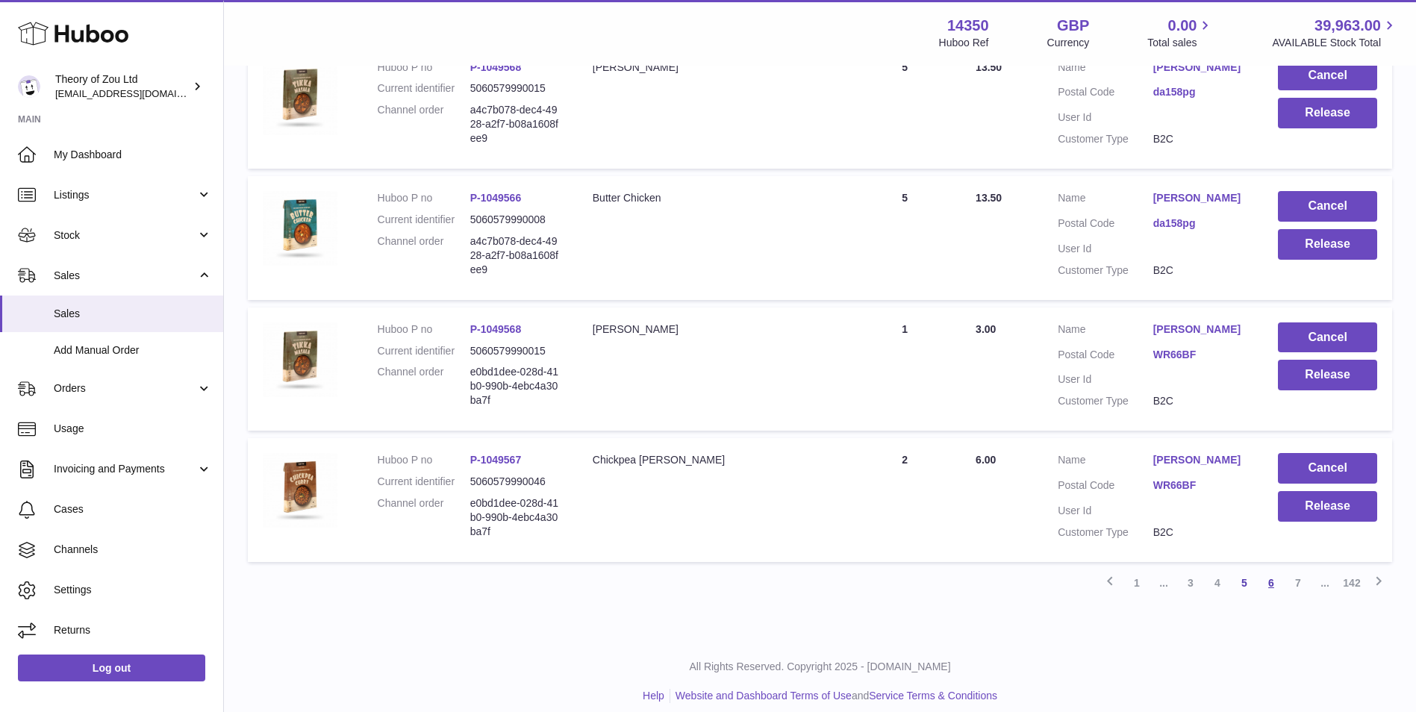
click at [1273, 571] on link "6" at bounding box center [1270, 582] width 27 height 27
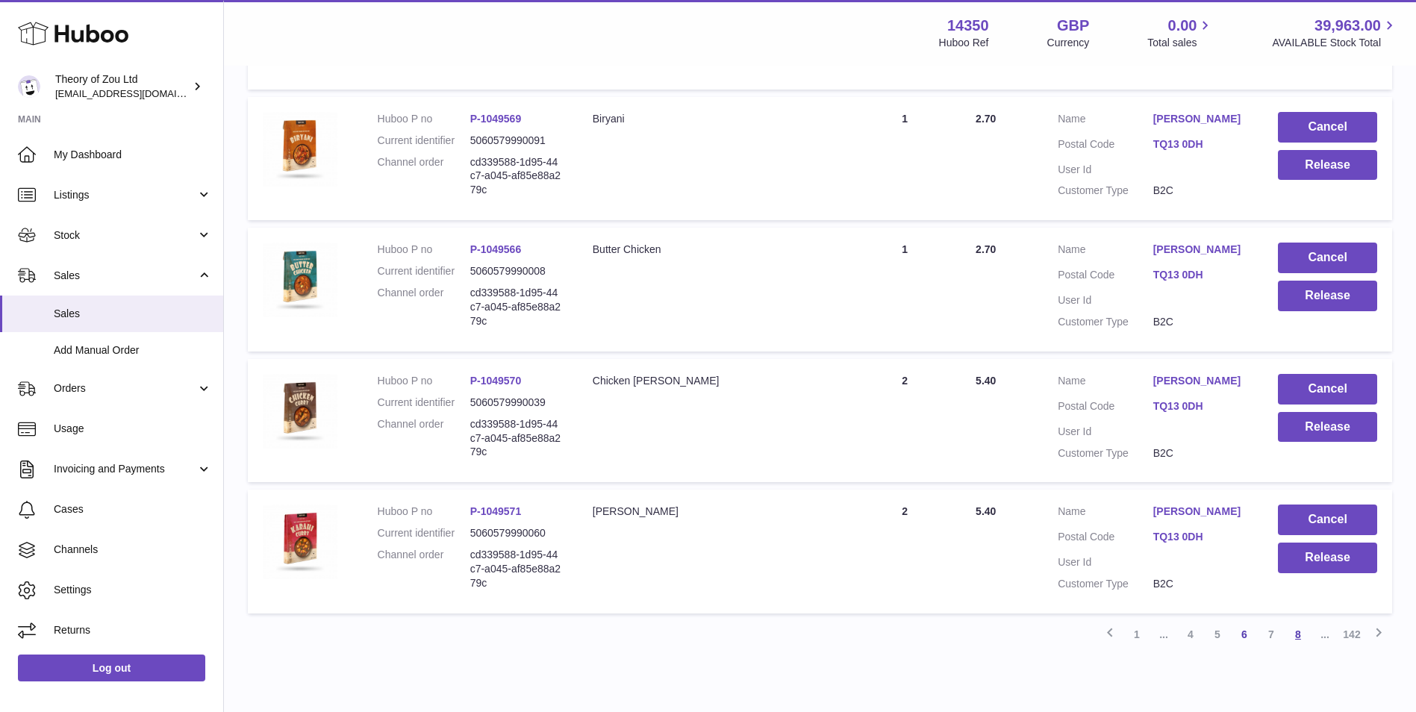
scroll to position [1129, 0]
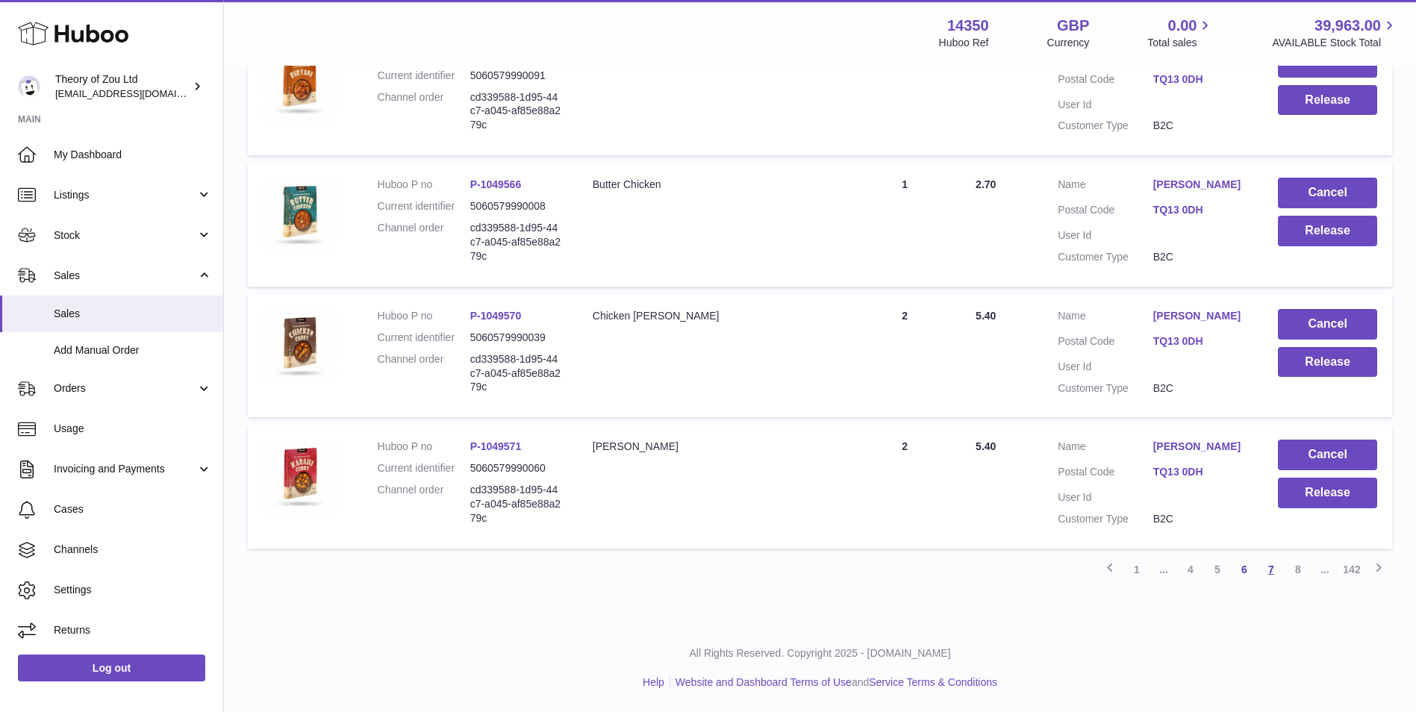
click at [1267, 570] on link "7" at bounding box center [1270, 569] width 27 height 27
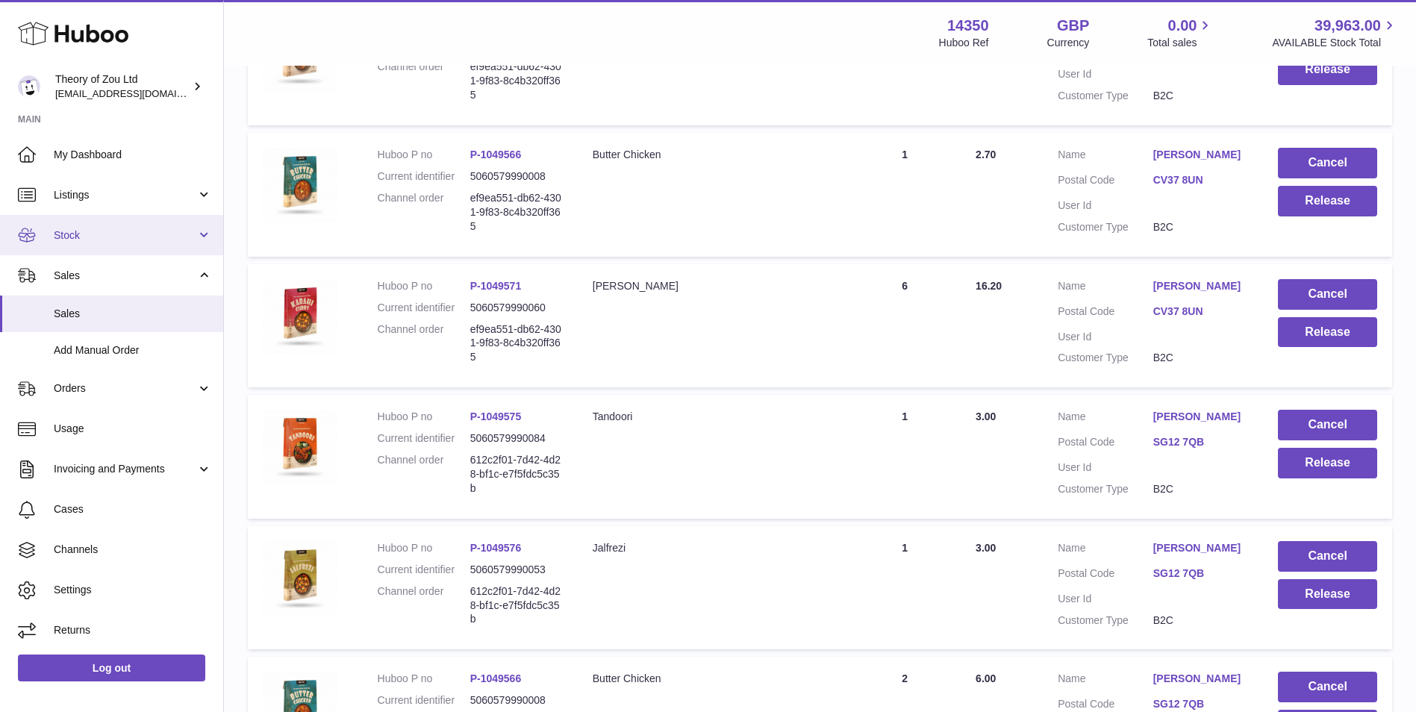
scroll to position [938, 0]
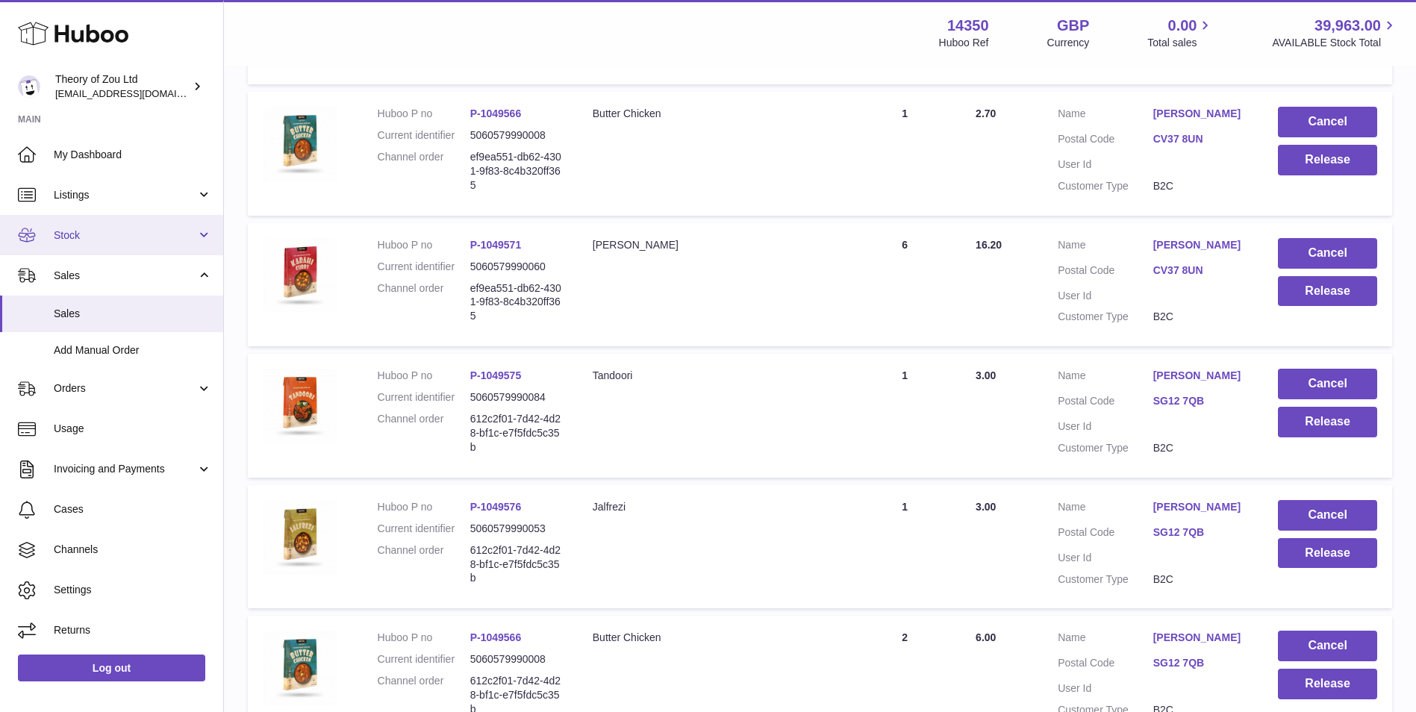
click at [125, 233] on span "Stock" at bounding box center [125, 235] width 143 height 14
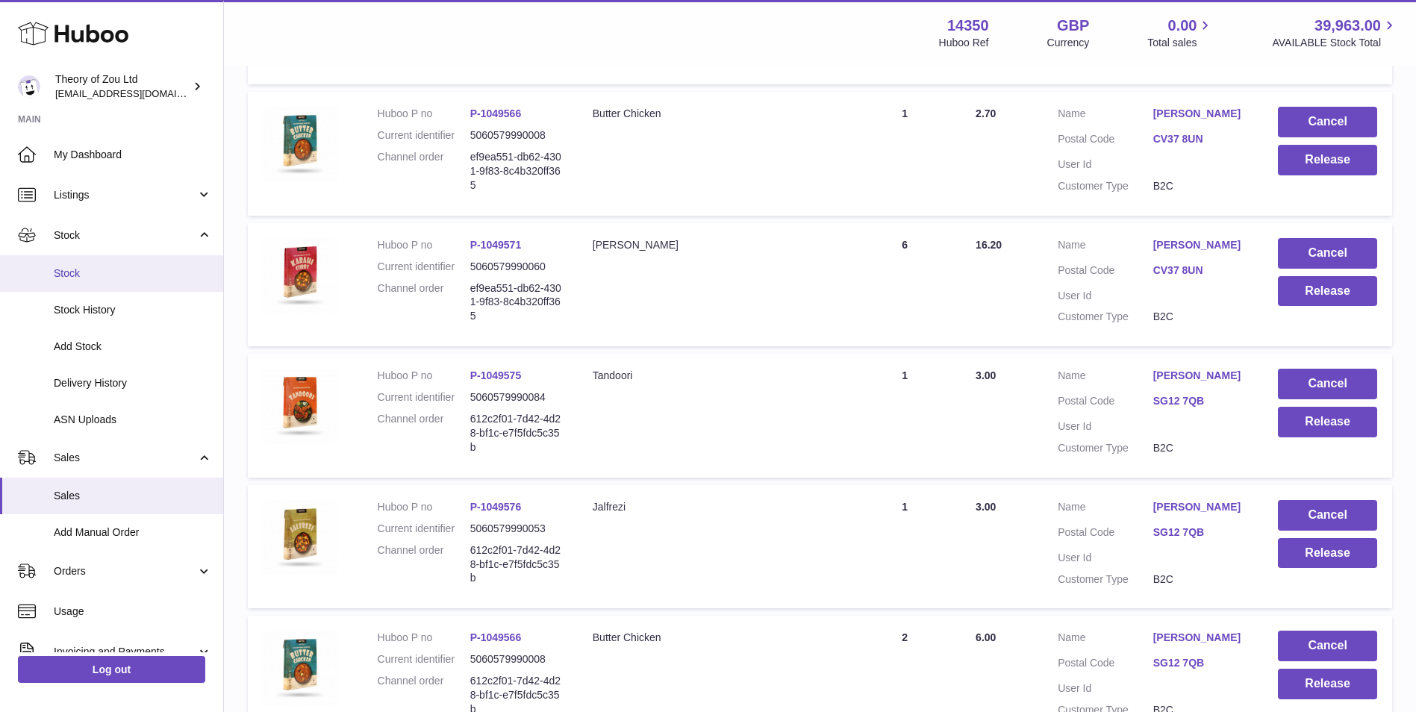
click at [115, 273] on span "Stock" at bounding box center [133, 273] width 158 height 14
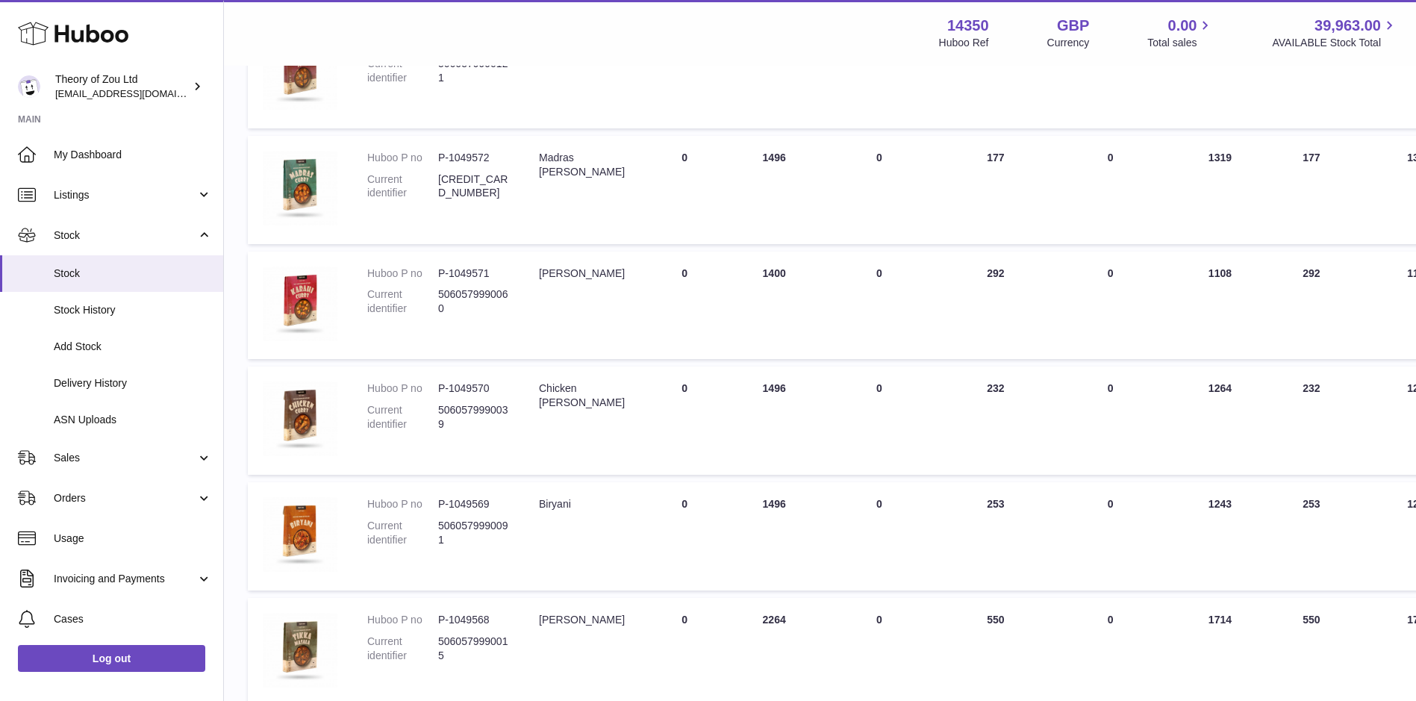
scroll to position [871, 0]
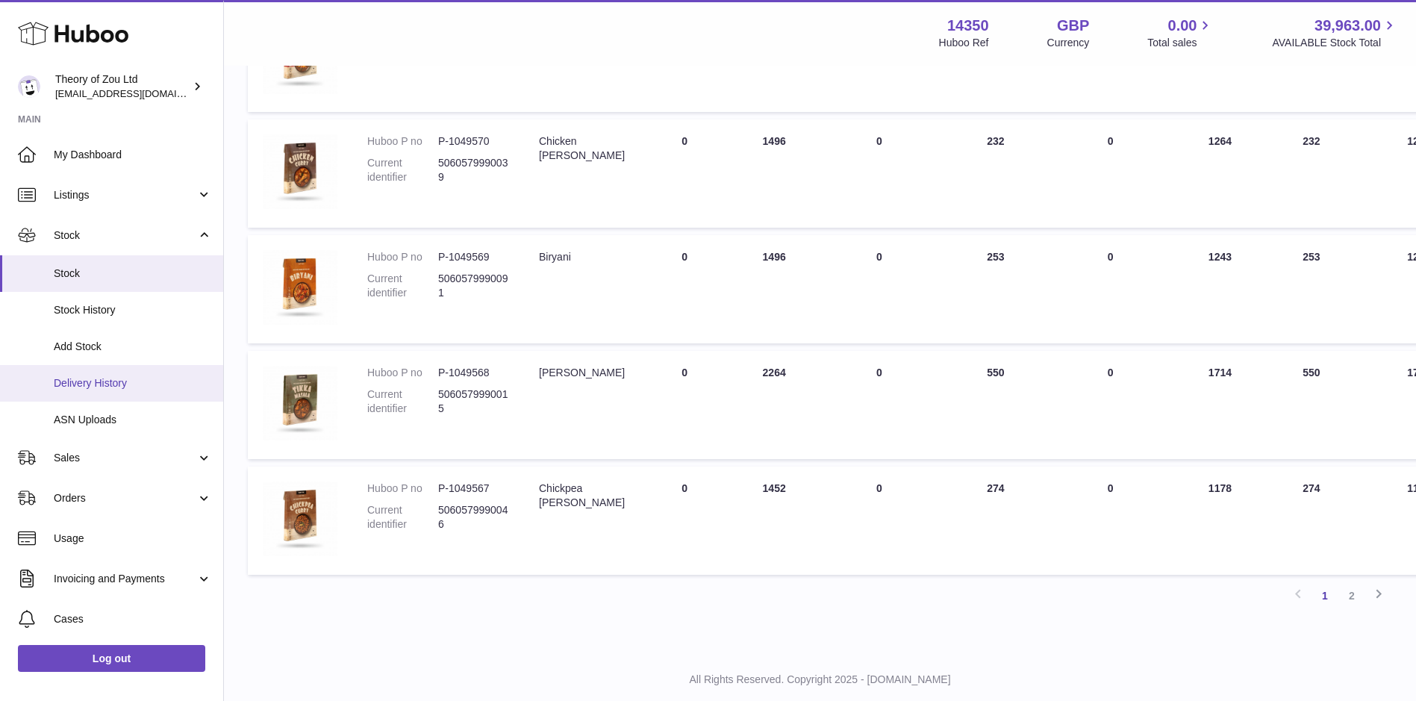
click at [137, 389] on span "Delivery History" at bounding box center [133, 383] width 158 height 14
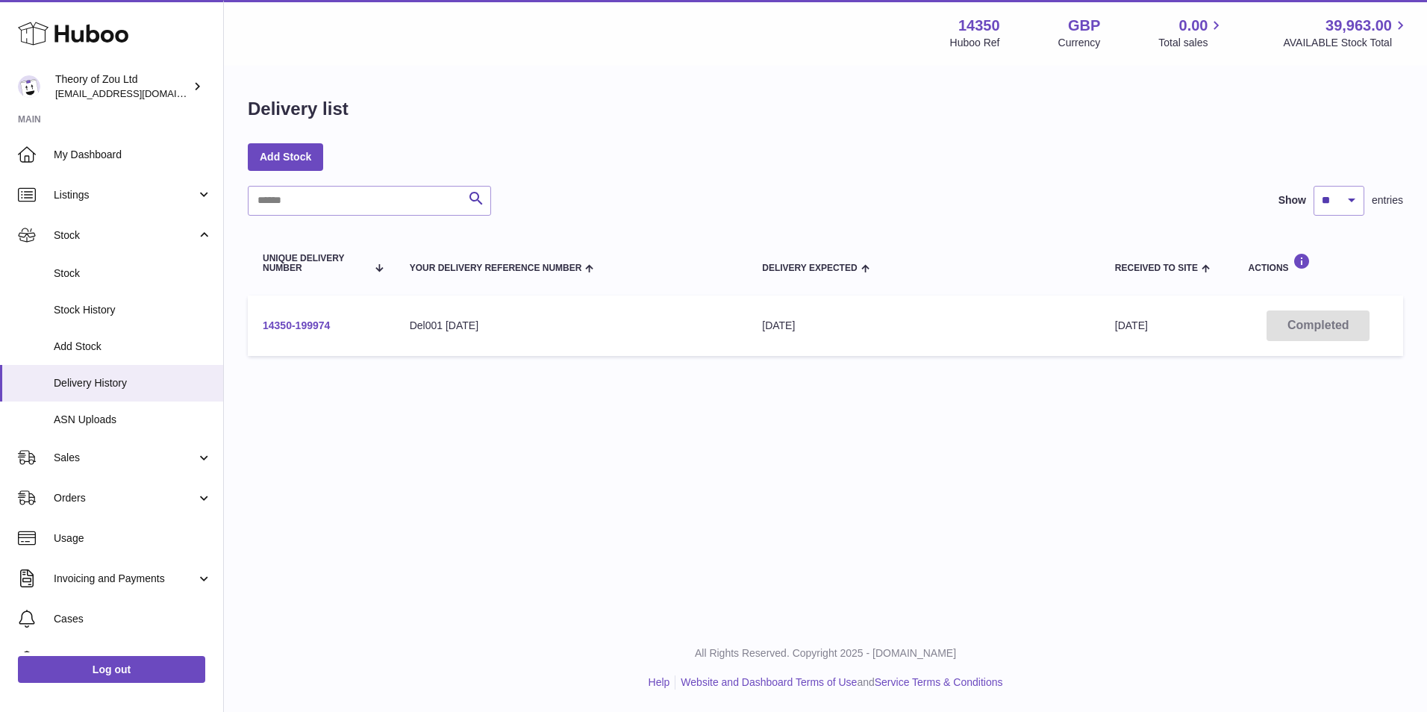
click at [284, 322] on link "14350-199974" at bounding box center [296, 325] width 67 height 12
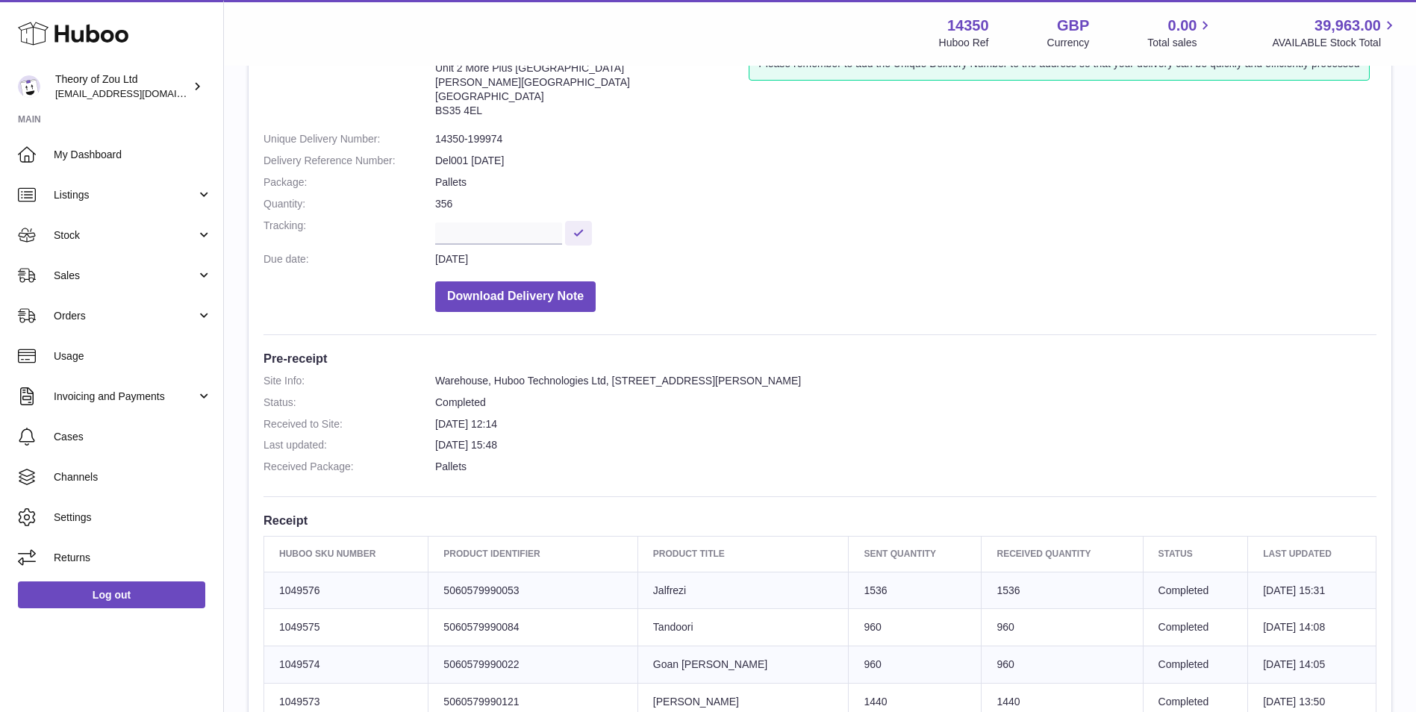
scroll to position [498, 0]
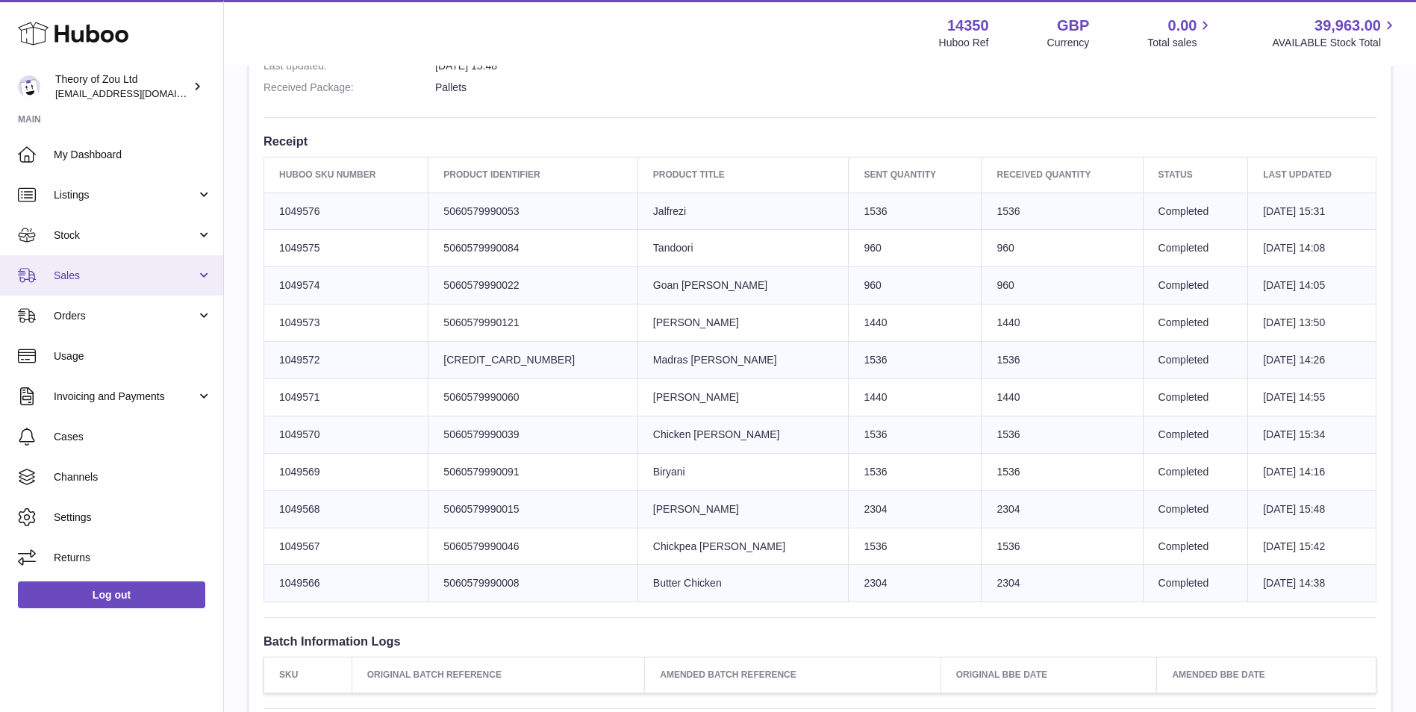
click at [107, 270] on span "Sales" at bounding box center [125, 276] width 143 height 14
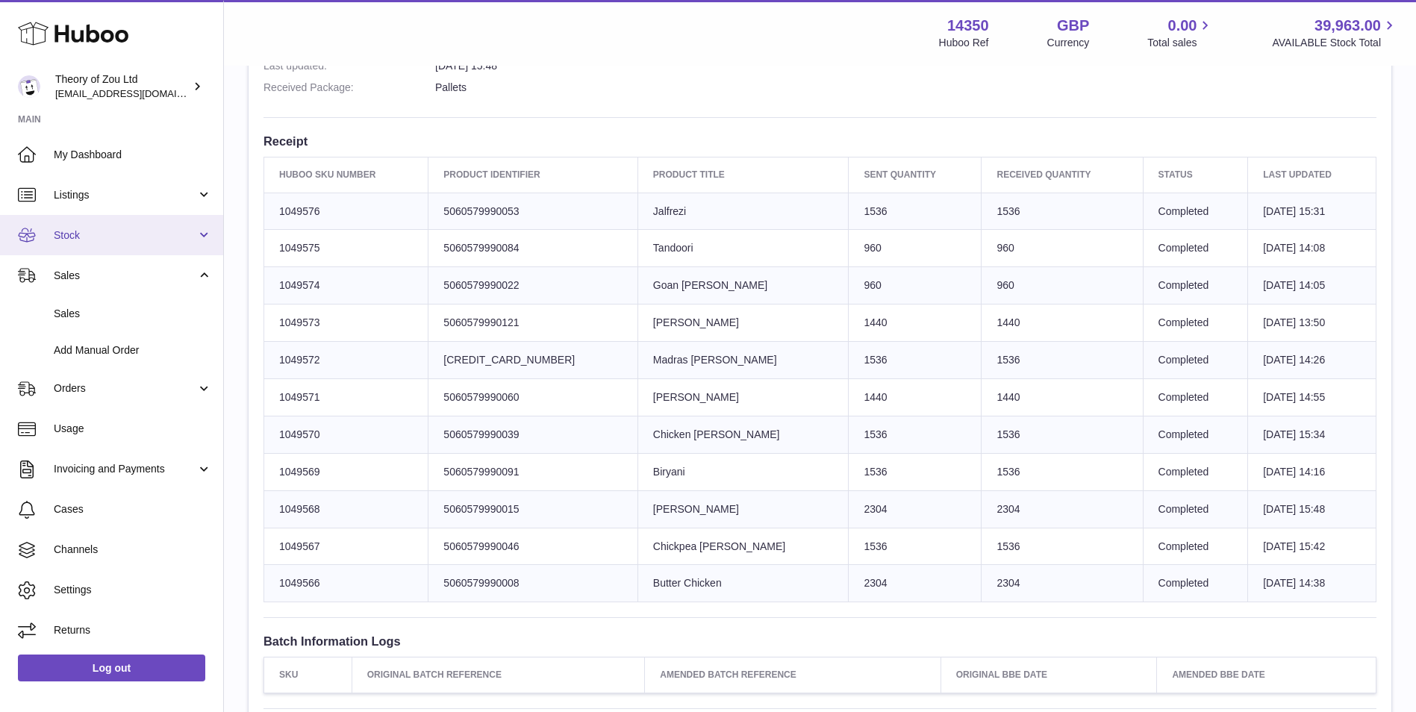
click at [159, 221] on link "Stock" at bounding box center [111, 235] width 223 height 40
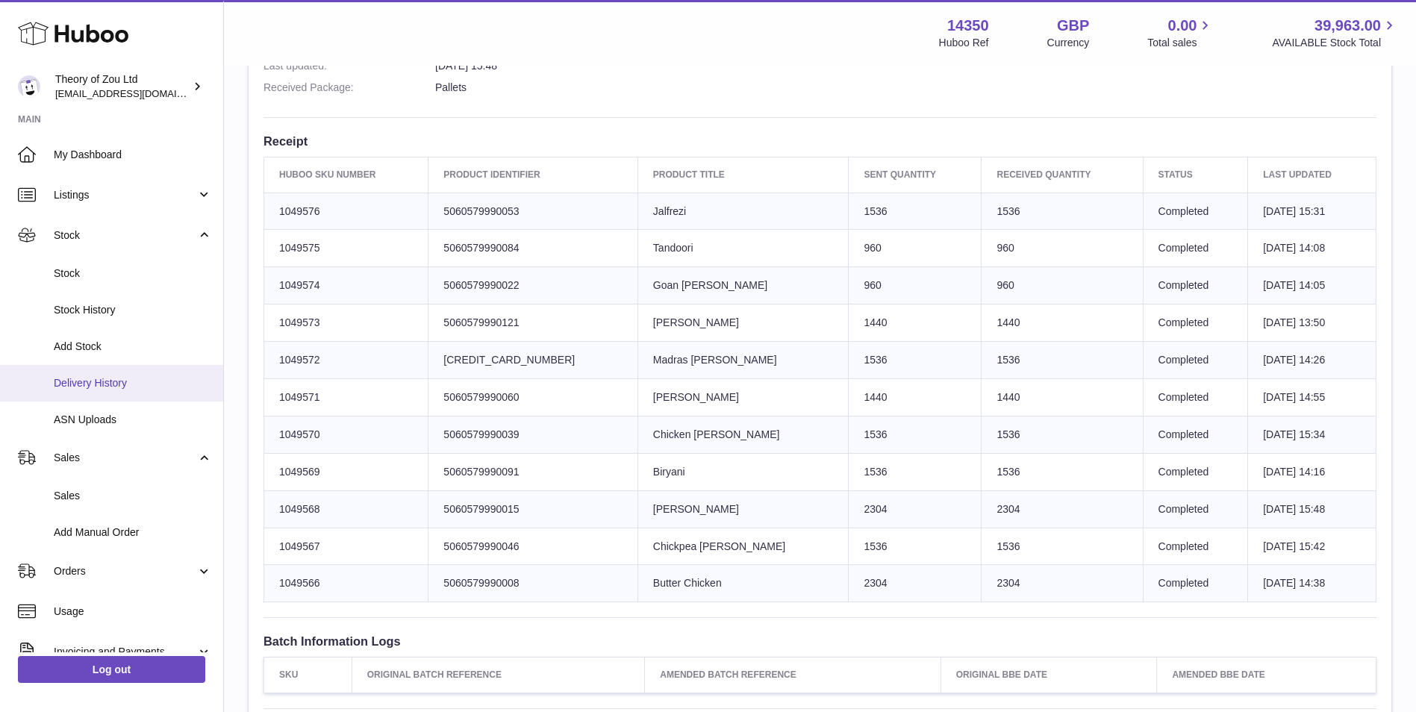
click at [151, 376] on span "Delivery History" at bounding box center [133, 383] width 158 height 14
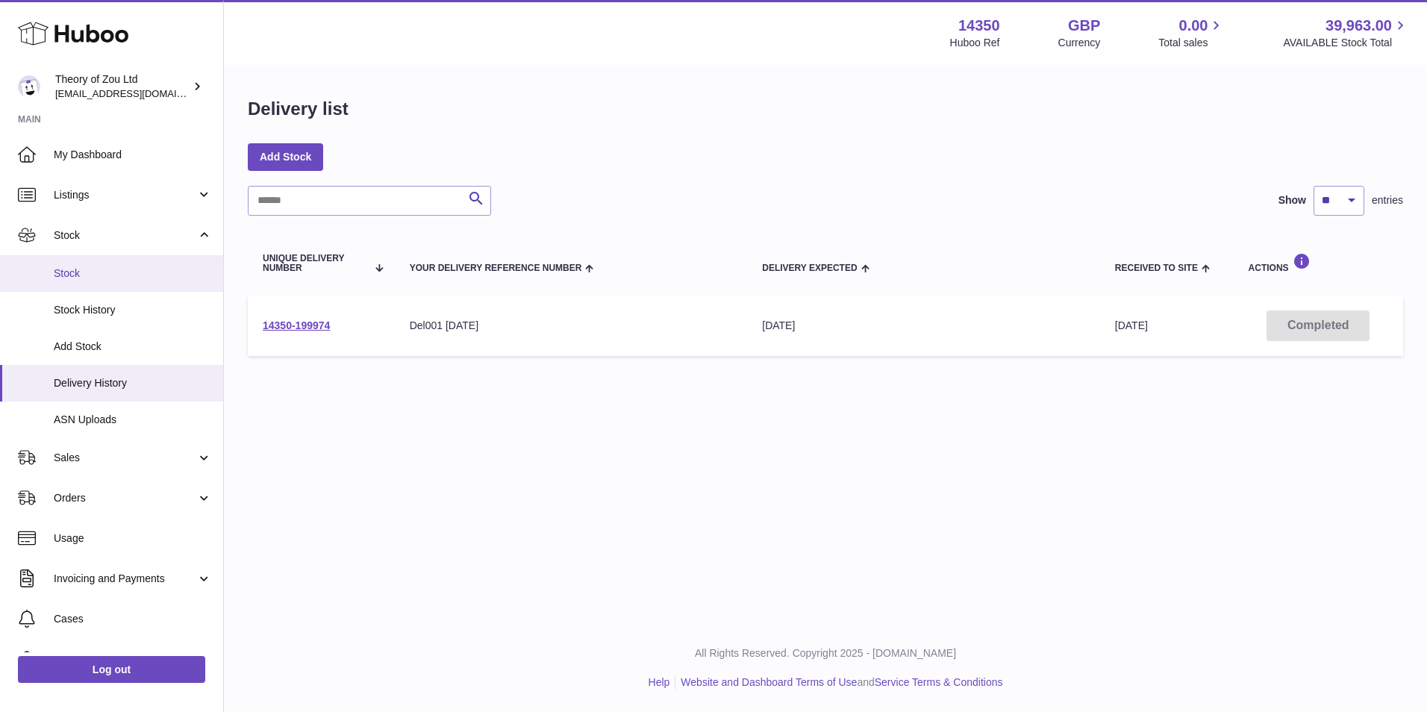
click at [130, 277] on span "Stock" at bounding box center [133, 273] width 158 height 14
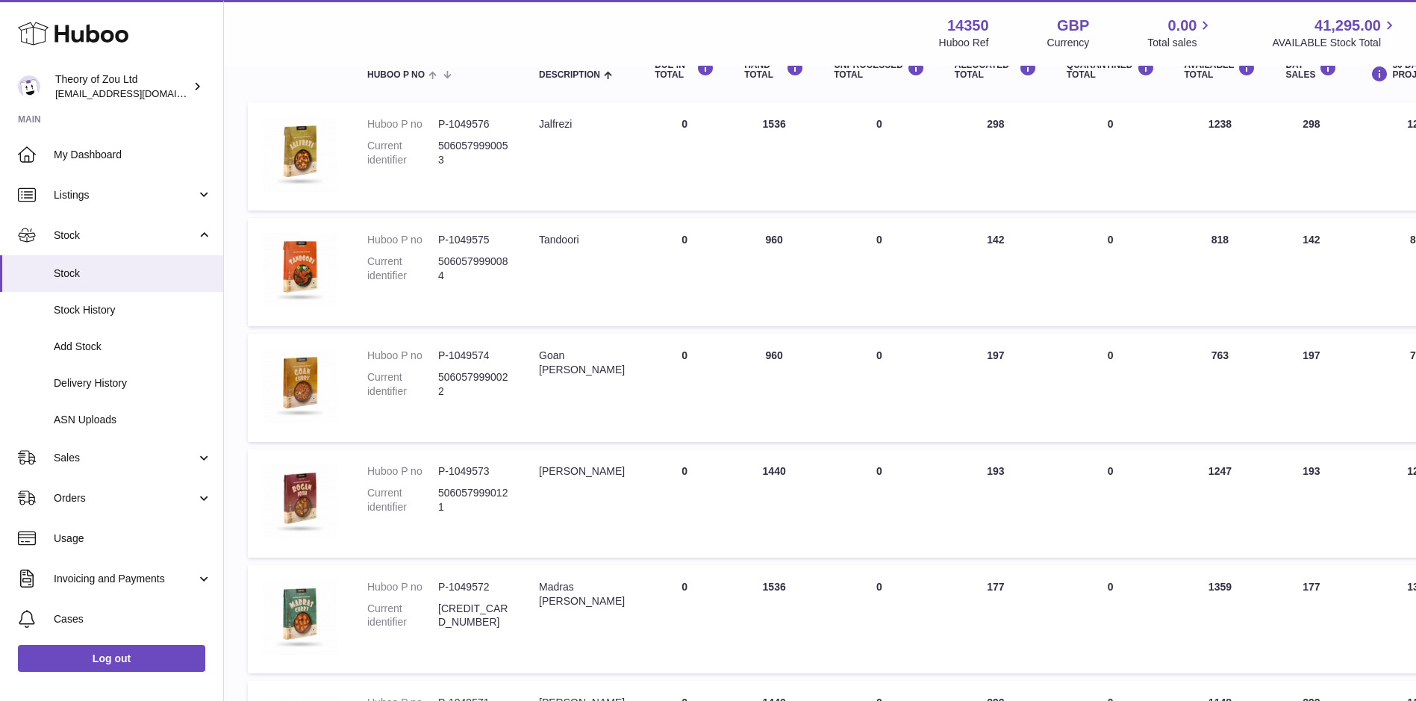
scroll to position [125, 0]
